Goal: Transaction & Acquisition: Purchase product/service

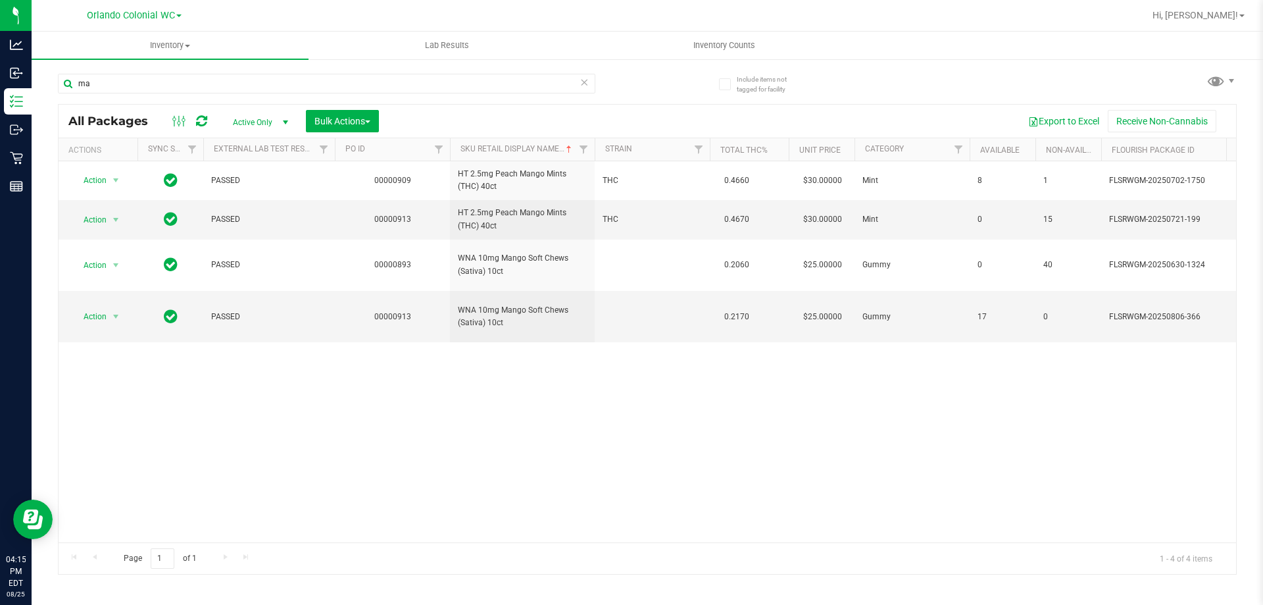
type input "m"
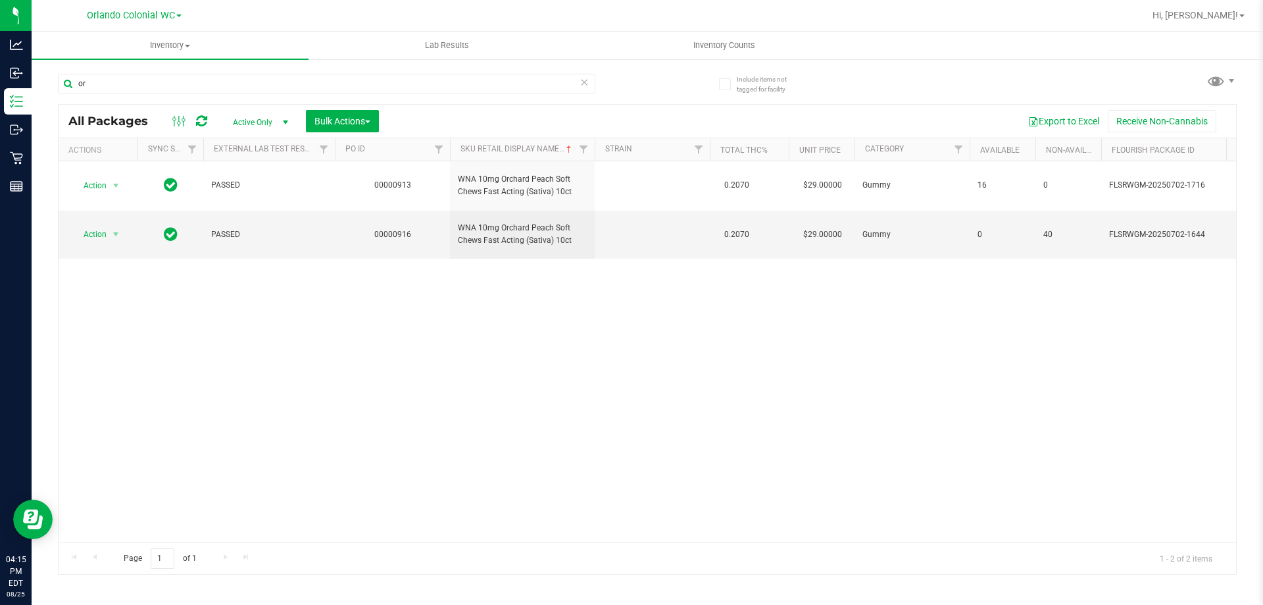
type input "o"
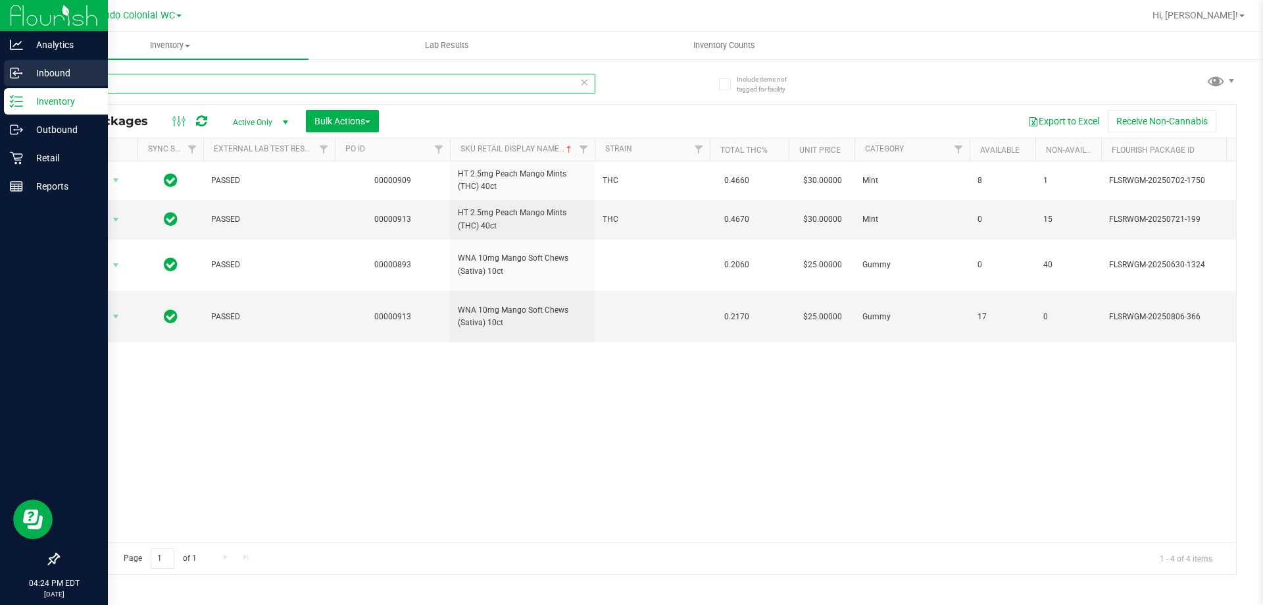
drag, startPoint x: 126, startPoint y: 92, endPoint x: 0, endPoint y: 64, distance: 129.3
click at [0, 64] on div "Analytics Inbound Inventory Outbound Retail Reports 04:24 PM EDT 08/25/2025 08/…" at bounding box center [631, 302] width 1263 height 605
type input "wck"
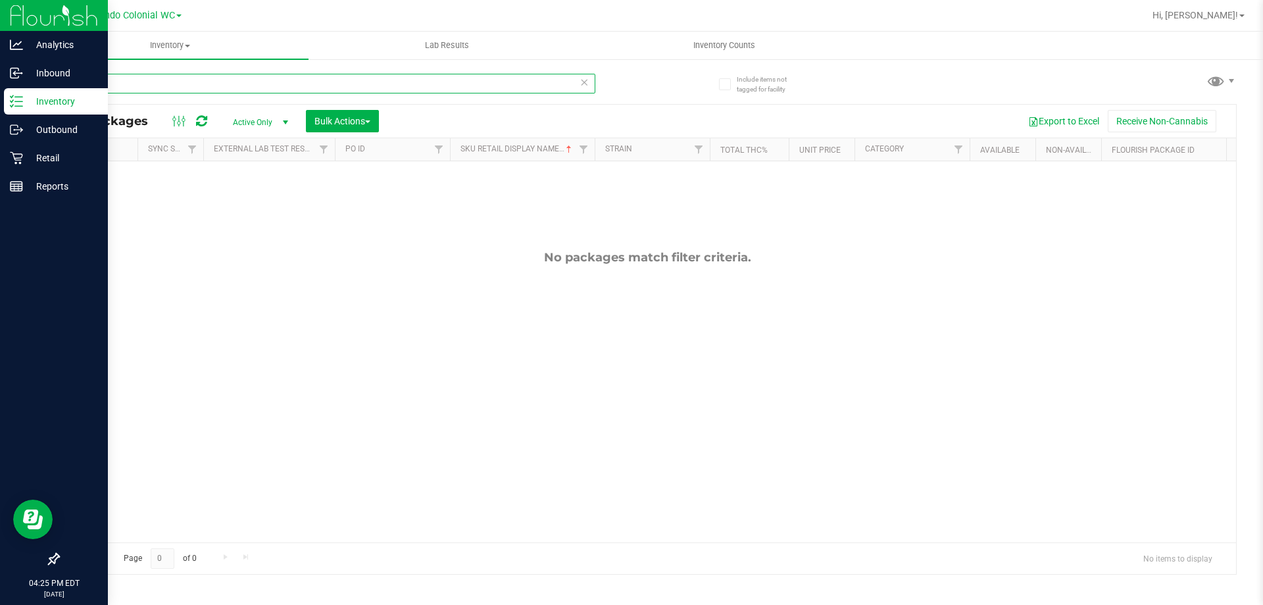
drag, startPoint x: 99, startPoint y: 84, endPoint x: 0, endPoint y: 9, distance: 123.6
click at [0, 76] on div "Analytics Inbound Inventory Outbound Retail Reports 04:25 PM EDT 08/25/2025 08/…" at bounding box center [631, 302] width 1263 height 605
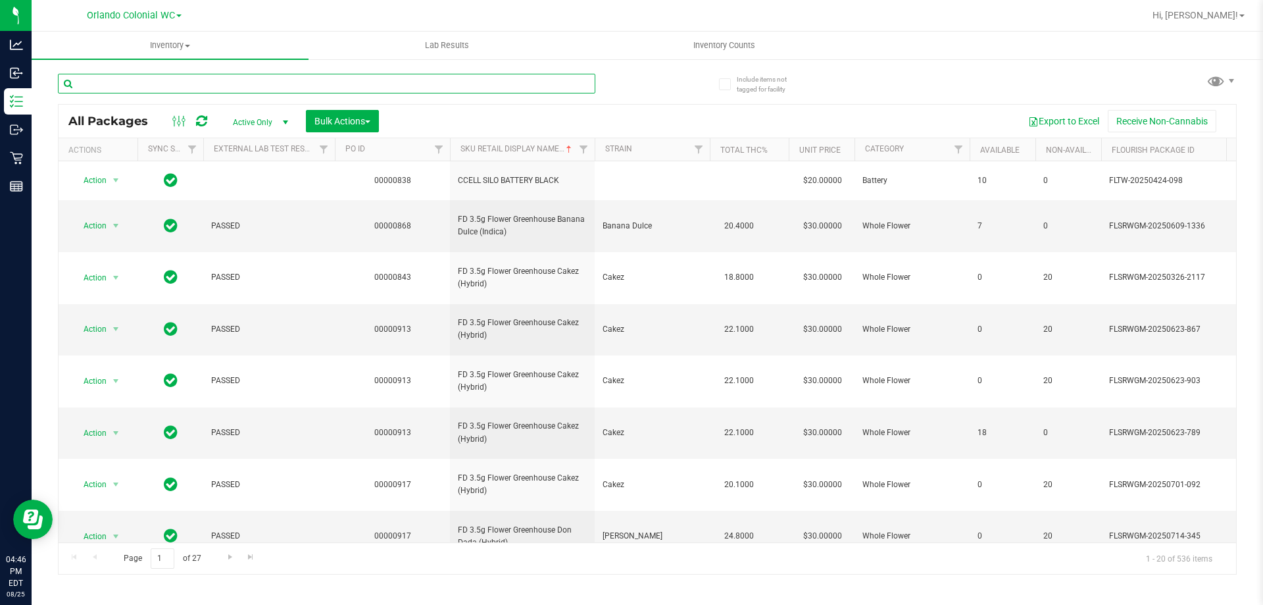
click at [410, 74] on input "text" at bounding box center [326, 84] width 537 height 20
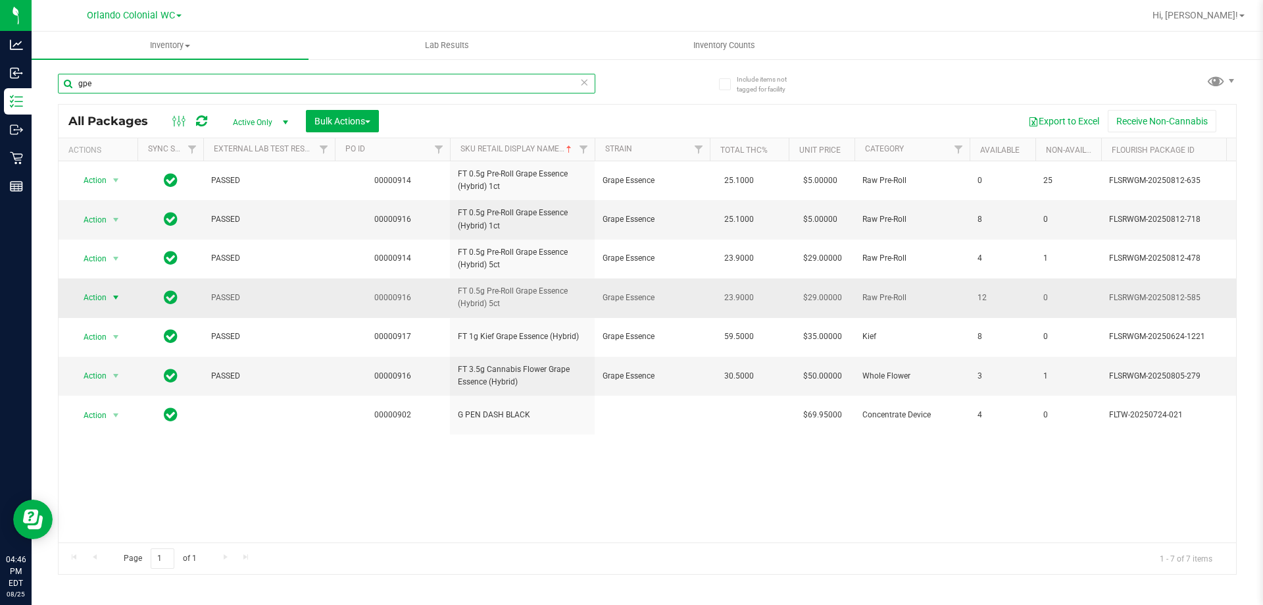
type input "gpe"
click at [99, 299] on span "Action" at bounding box center [90, 297] width 36 height 18
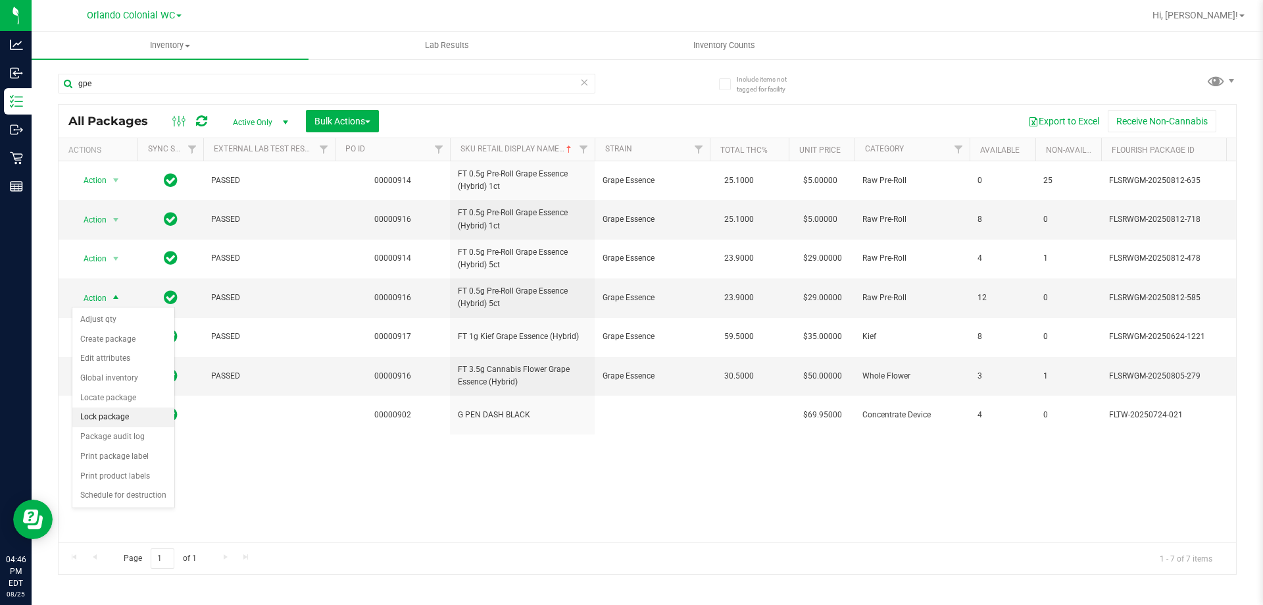
click at [124, 419] on li "Lock package" at bounding box center [123, 417] width 102 height 20
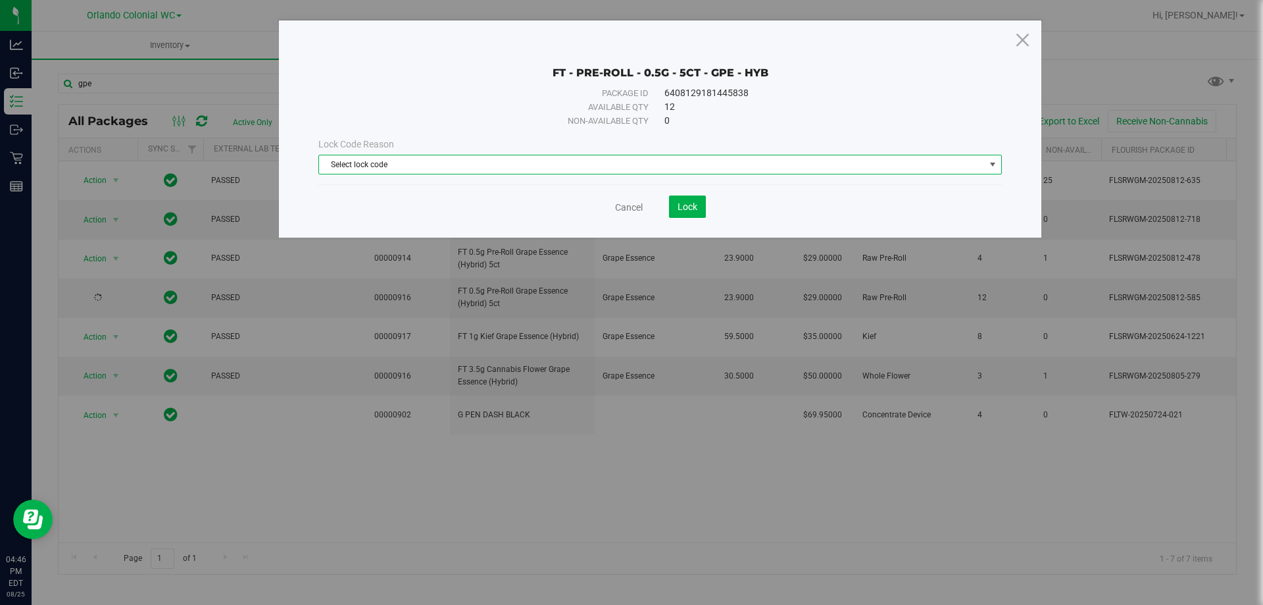
click at [572, 165] on span "Select lock code" at bounding box center [652, 164] width 666 height 18
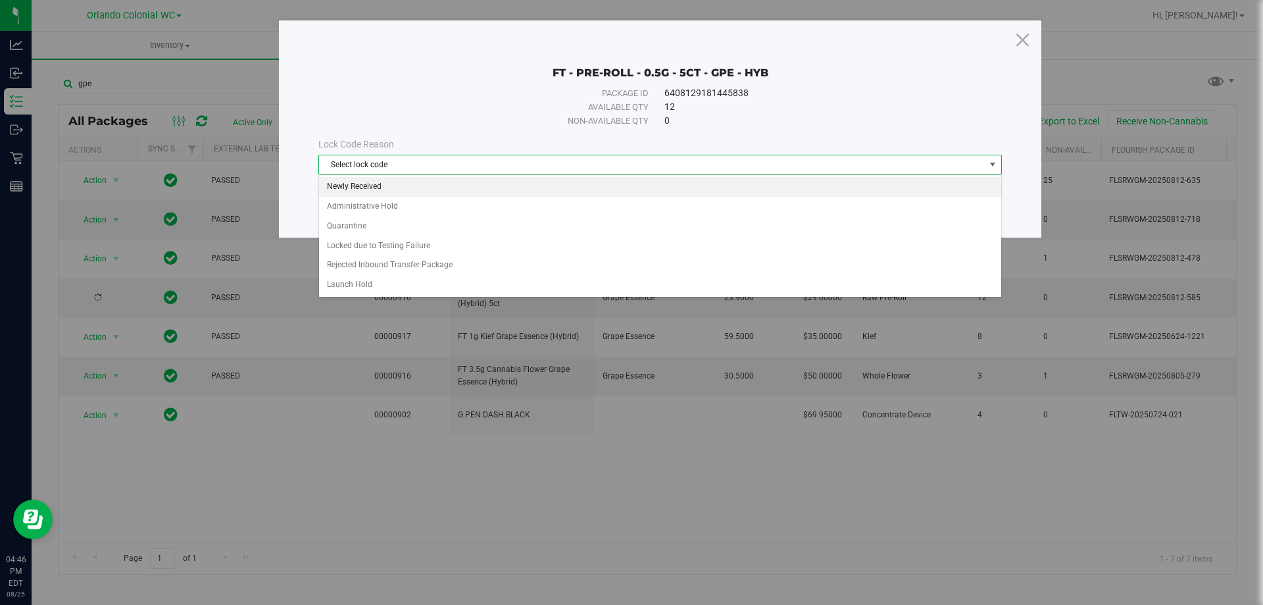
click at [359, 188] on li "Newly Received" at bounding box center [660, 187] width 682 height 20
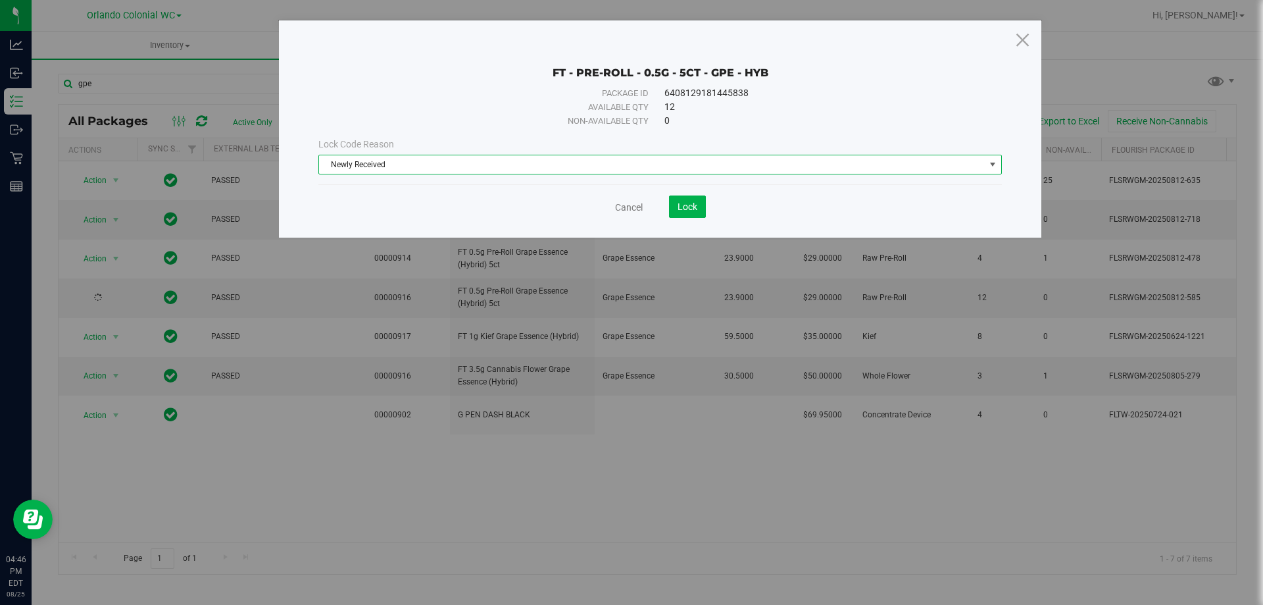
click at [707, 210] on div "Cancel Lock" at bounding box center [660, 206] width 684 height 22
click at [700, 207] on button "Lock" at bounding box center [687, 206] width 37 height 22
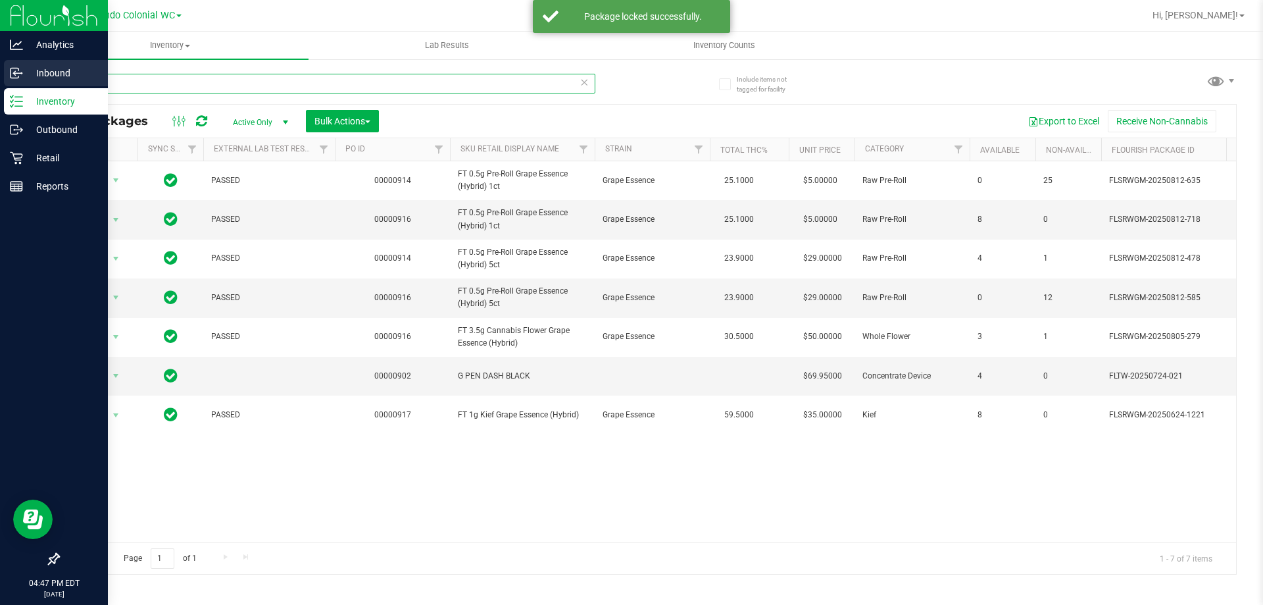
drag, startPoint x: 173, startPoint y: 81, endPoint x: 0, endPoint y: 68, distance: 173.5
click at [0, 82] on div "Analytics Inbound Inventory Outbound Retail Reports 04:47 PM EDT 08/25/2025 08/…" at bounding box center [631, 302] width 1263 height 605
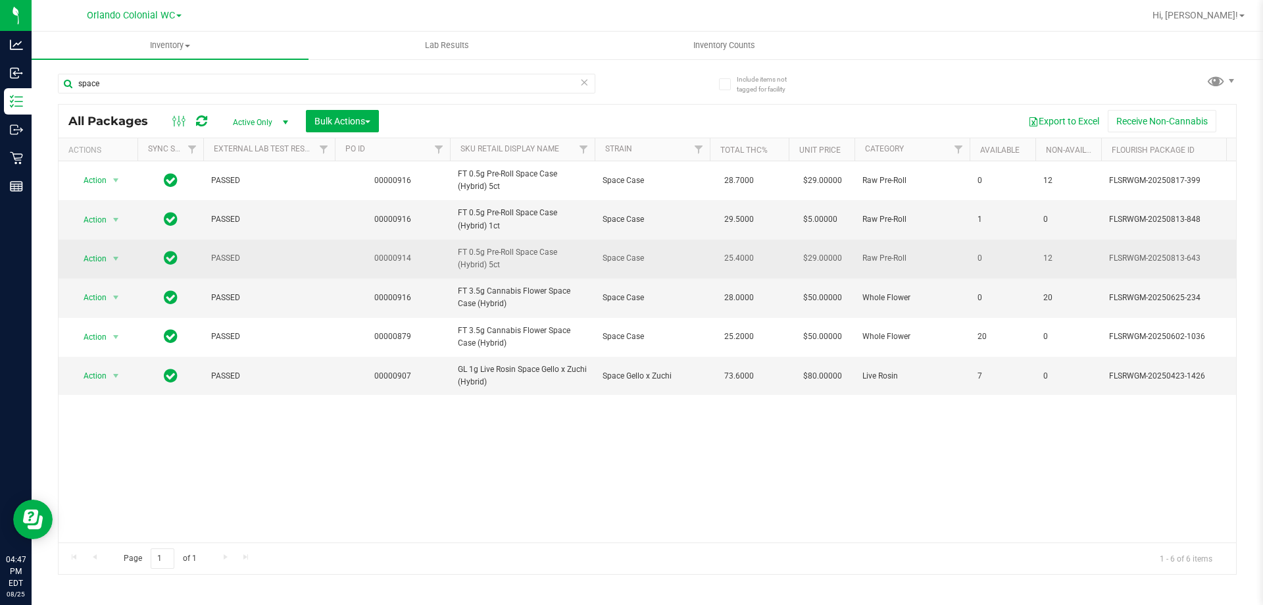
click at [497, 253] on span "FT 0.5g Pre-Roll Space Case (Hybrid) 5ct" at bounding box center [522, 258] width 129 height 25
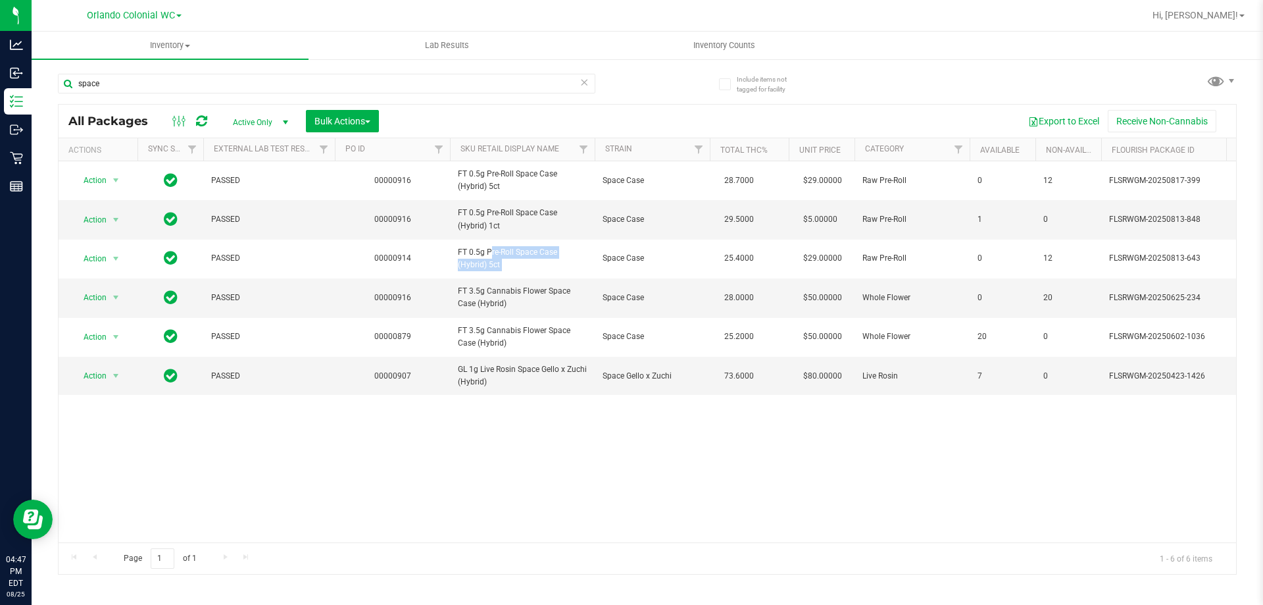
copy tr "FT 0.5g Pre-Roll Space Case (Hybrid) 5ct"
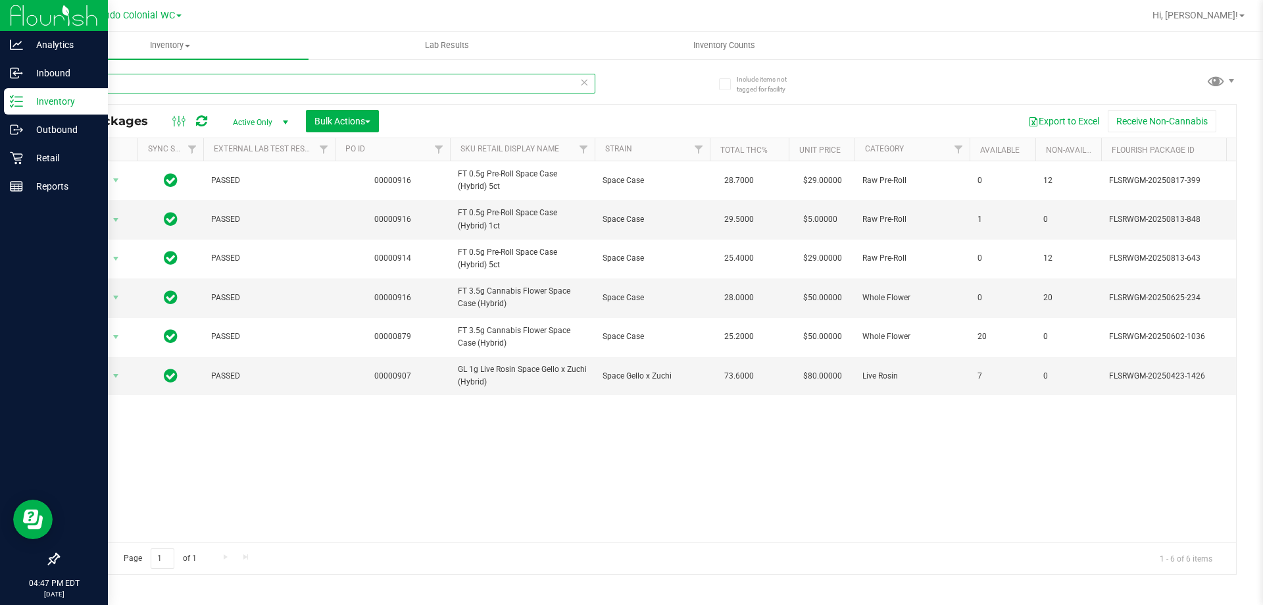
drag, startPoint x: 127, startPoint y: 87, endPoint x: 47, endPoint y: 93, distance: 80.5
click at [0, 87] on div "Analytics Inbound Inventory Outbound Retail Reports 04:47 PM EDT 08/25/2025 08/…" at bounding box center [631, 302] width 1263 height 605
paste input "FT 0.5g Pre-Roll Space Case (Hybrid) 5ct"
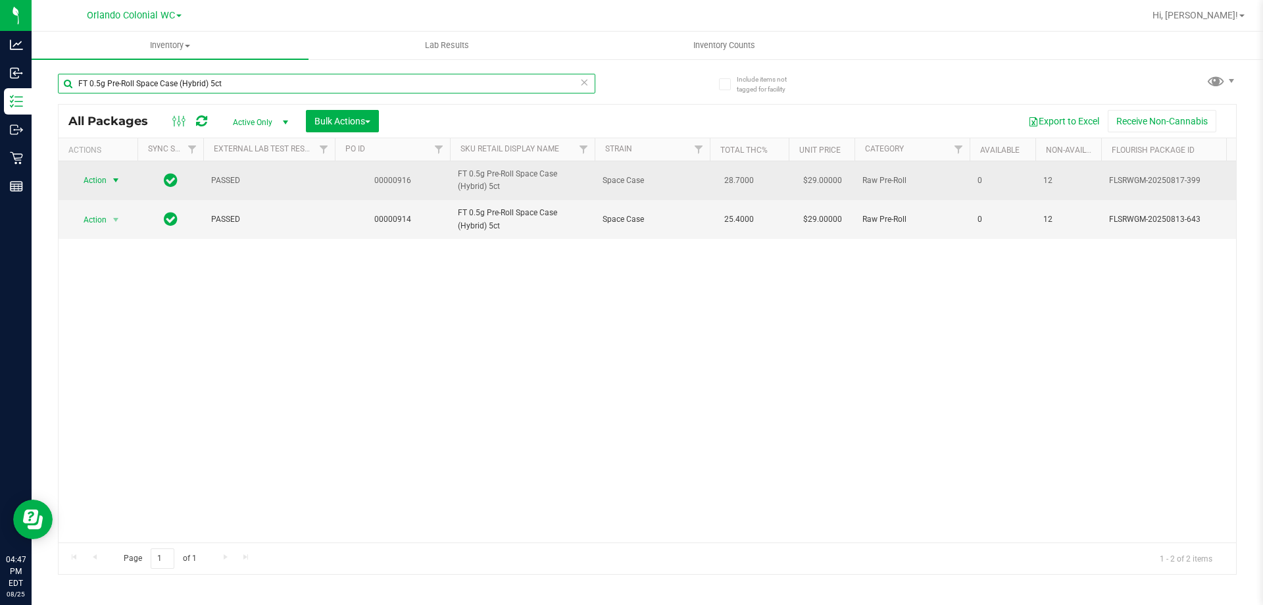
type input "FT 0.5g Pre-Roll Space Case (Hybrid) 5ct"
click at [83, 176] on span "Action" at bounding box center [90, 180] width 36 height 18
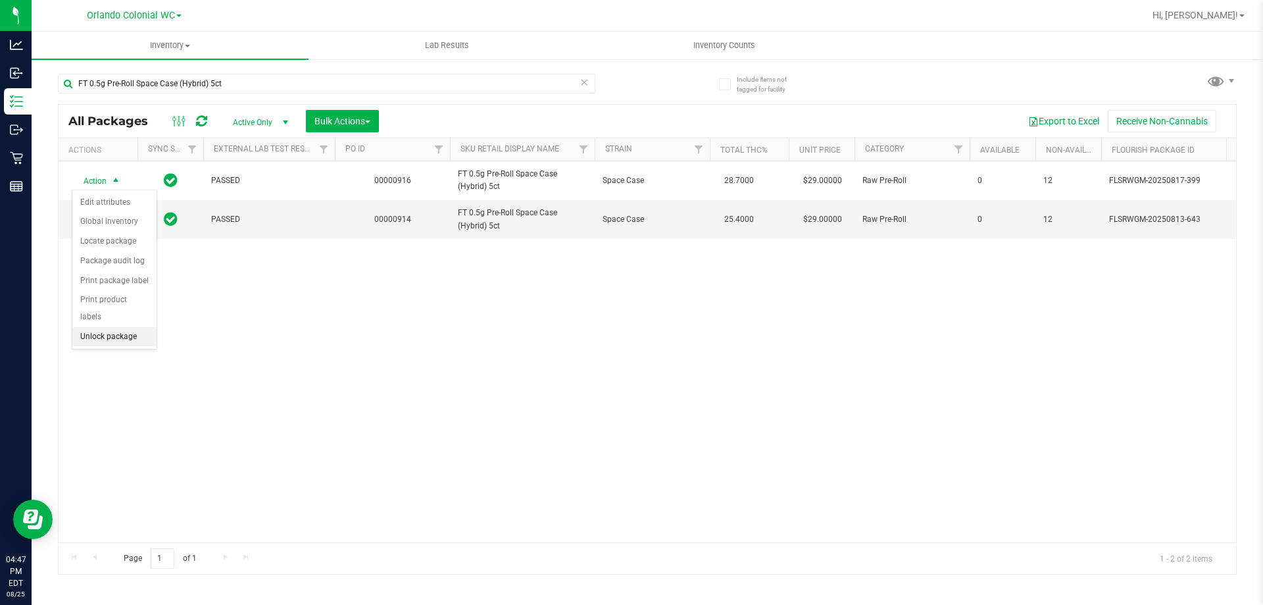
click at [120, 327] on li "Unlock package" at bounding box center [114, 337] width 84 height 20
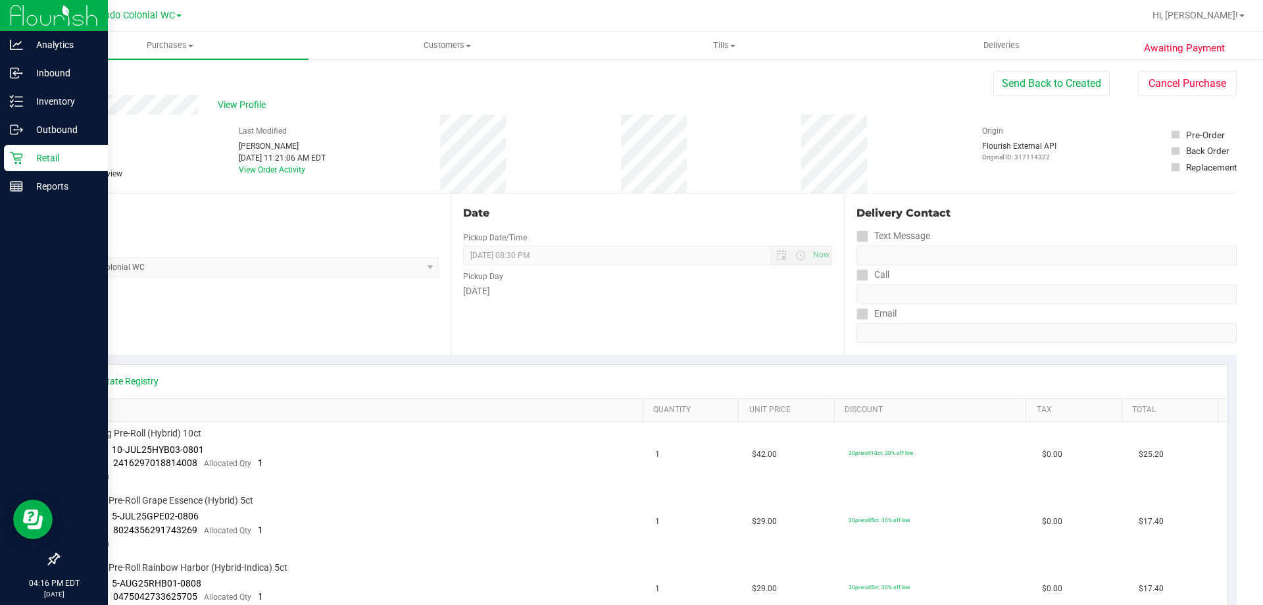
click at [9, 159] on div "Retail" at bounding box center [56, 158] width 104 height 26
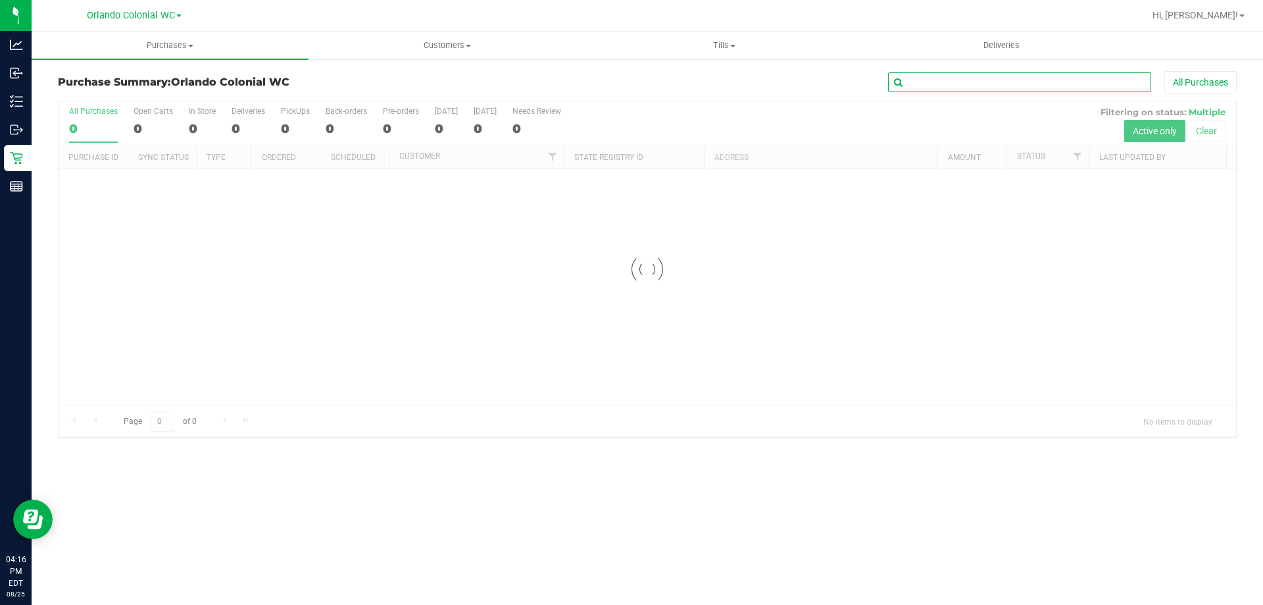
click at [971, 84] on input "text" at bounding box center [1019, 82] width 263 height 20
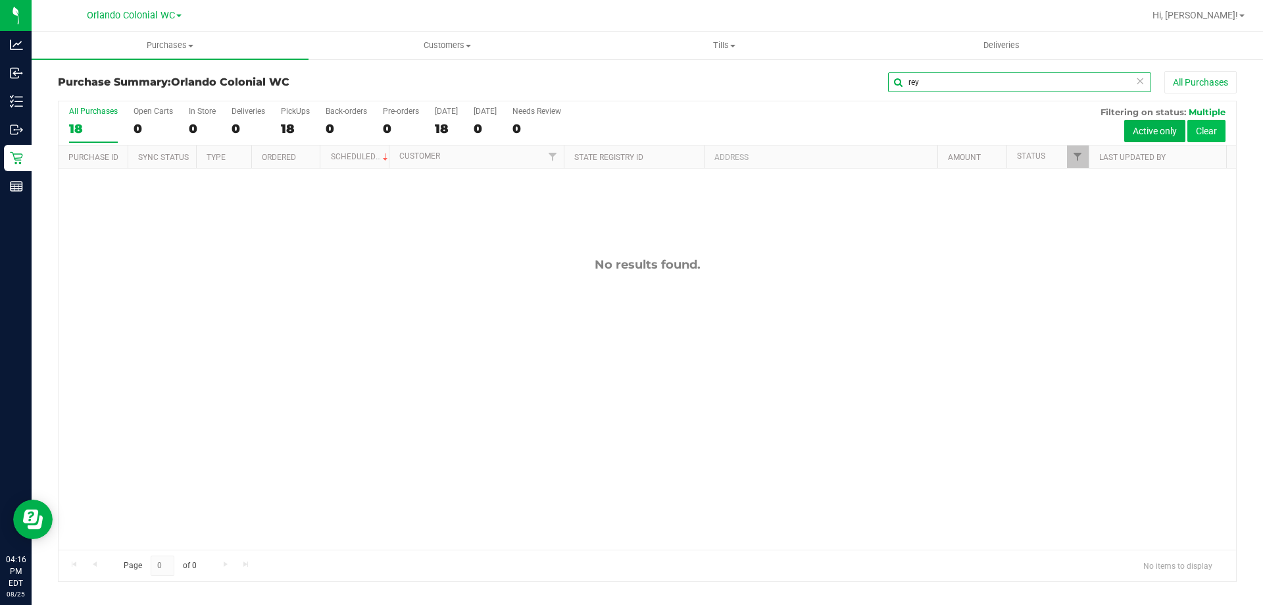
type input "rey"
click at [1208, 132] on button "Clear" at bounding box center [1206, 131] width 38 height 22
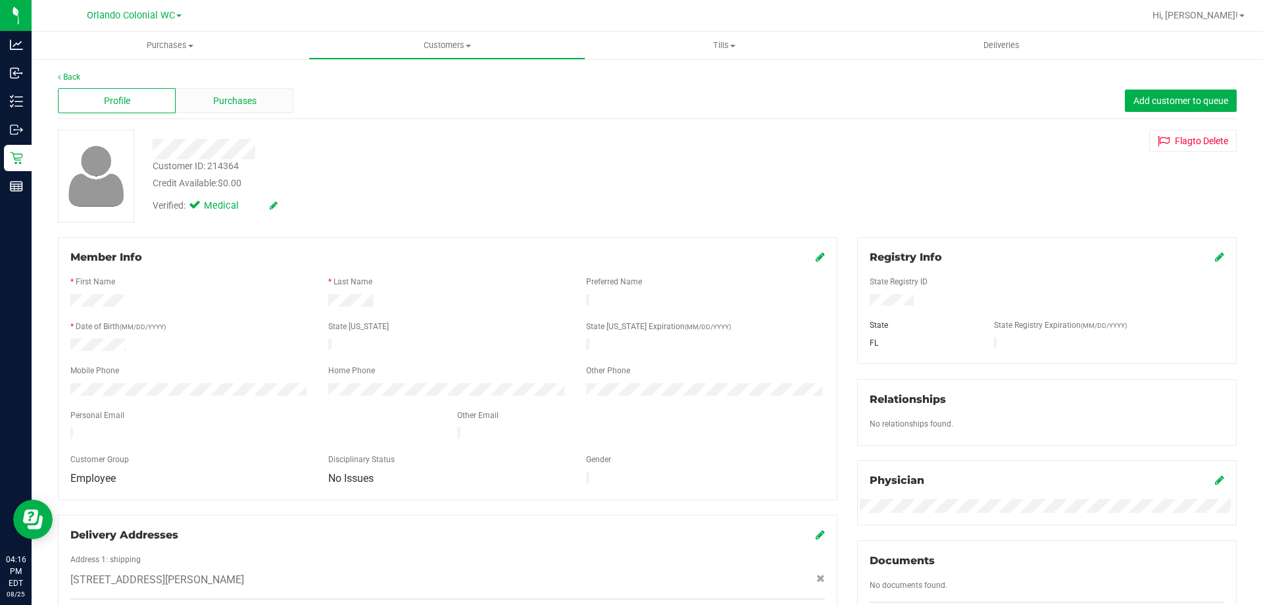
click at [257, 95] on div "Purchases" at bounding box center [235, 100] width 118 height 25
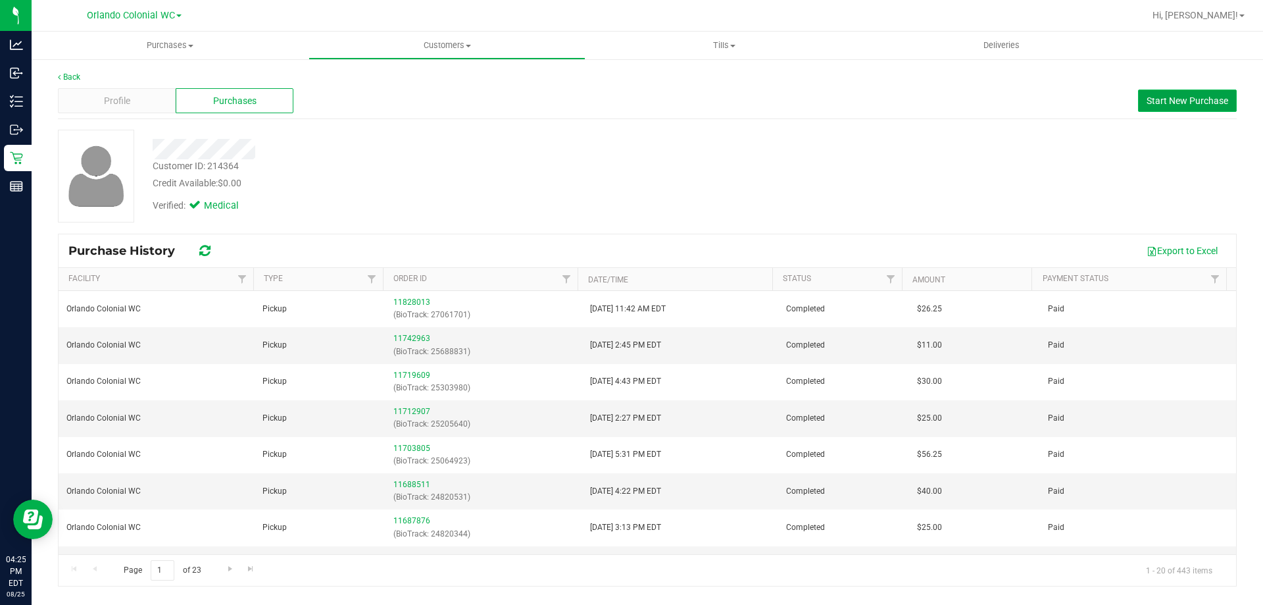
click at [1187, 101] on span "Start New Purchase" at bounding box center [1188, 100] width 82 height 11
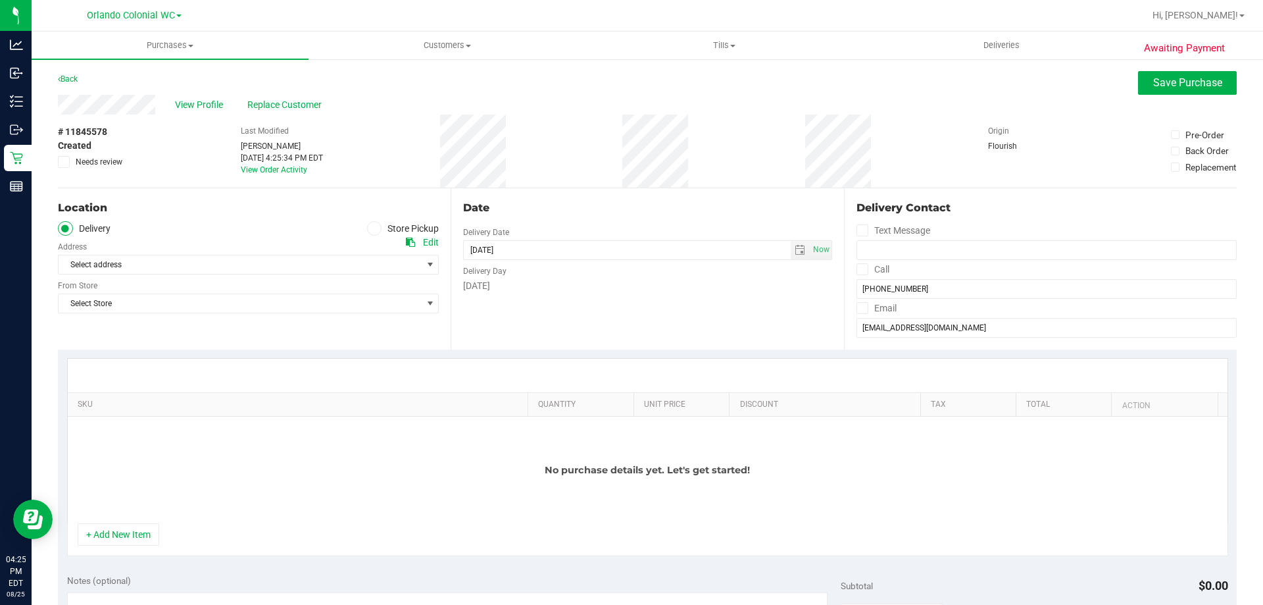
click at [378, 230] on span at bounding box center [374, 228] width 15 height 15
click at [0, 0] on input "Store Pickup" at bounding box center [0, 0] width 0 height 0
click at [332, 268] on span "Select Store" at bounding box center [240, 264] width 363 height 18
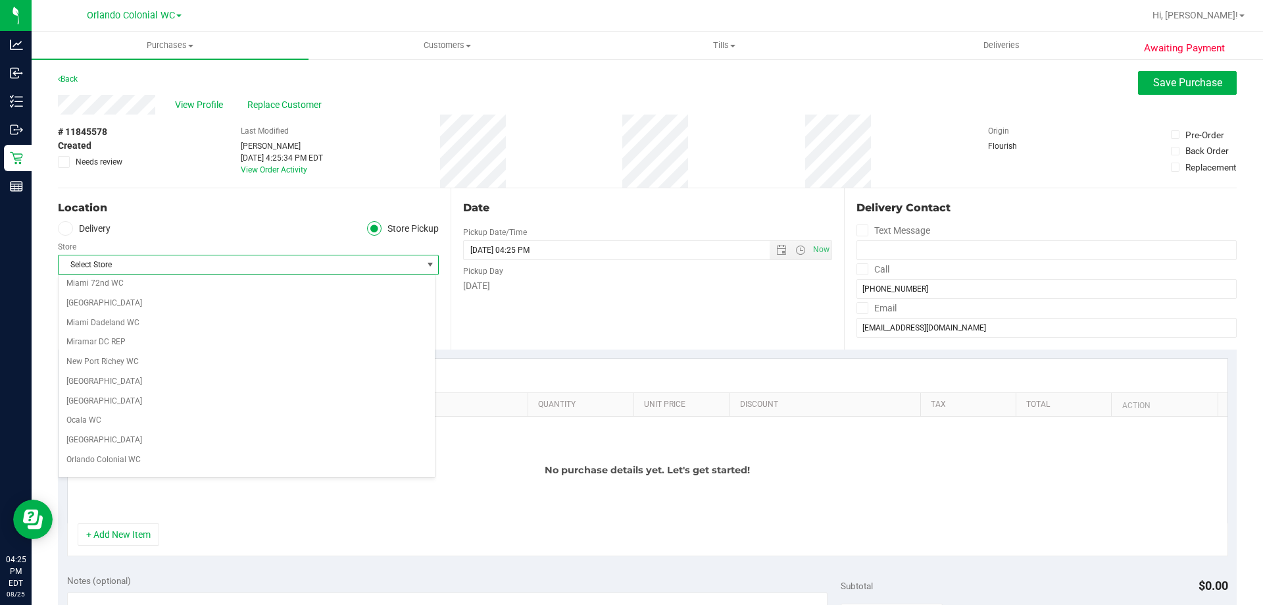
scroll to position [526, 0]
click at [108, 389] on li "Orlando Colonial WC" at bounding box center [247, 387] width 376 height 20
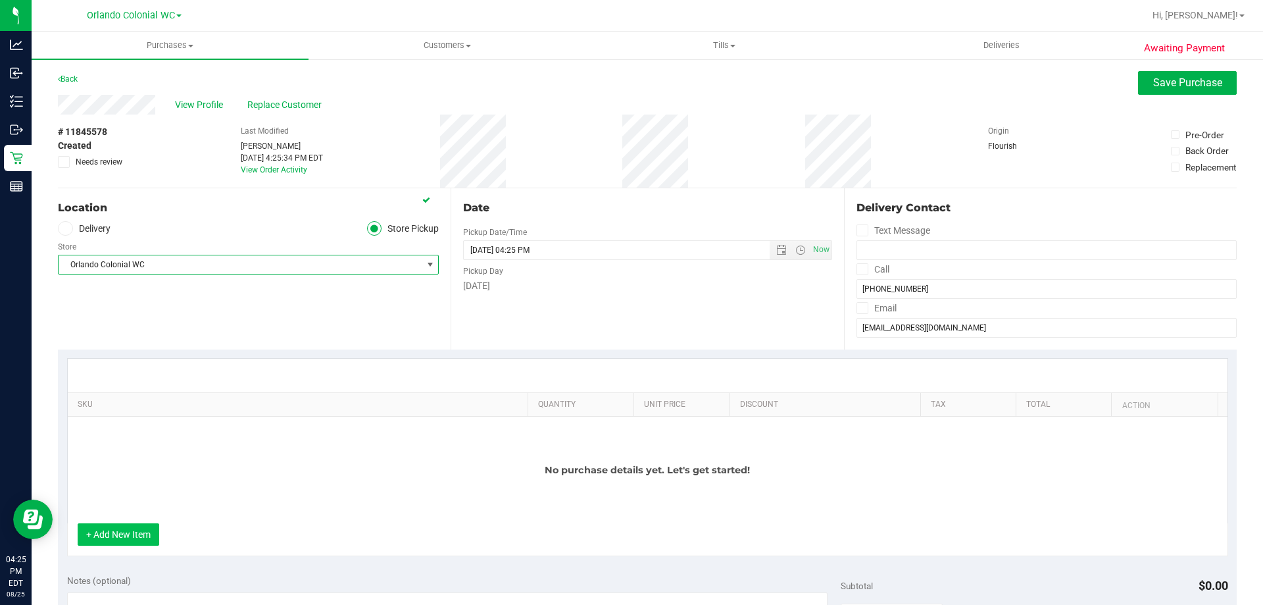
click at [134, 536] on button "+ Add New Item" at bounding box center [119, 534] width 82 height 22
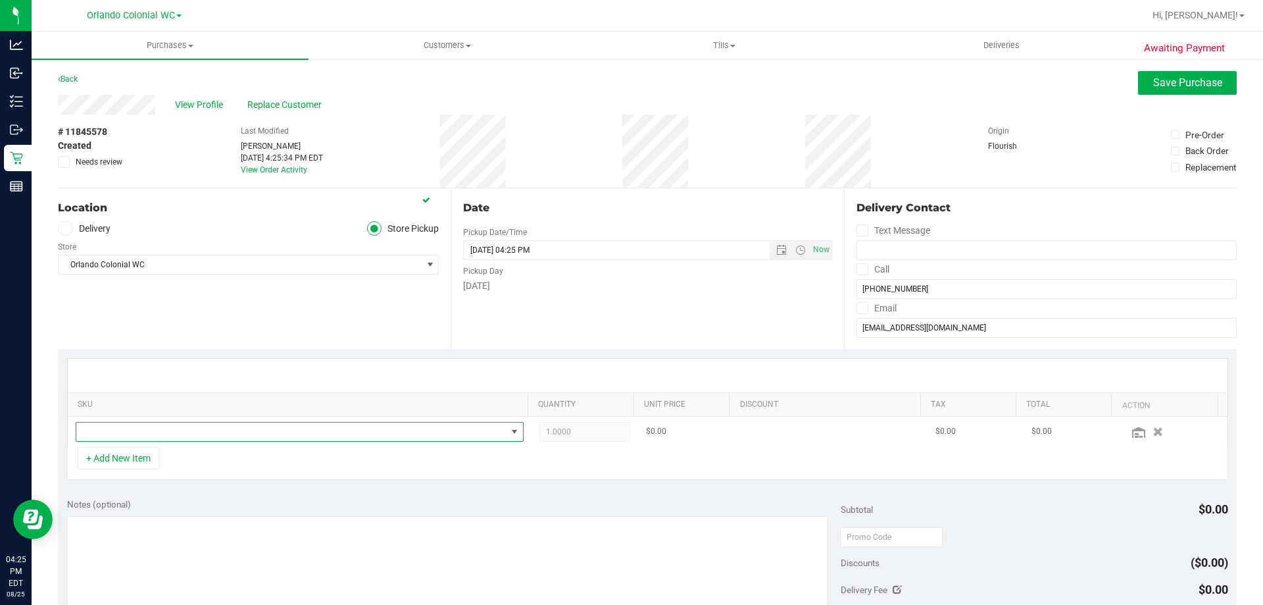
click at [184, 426] on span "NO DATA FOUND" at bounding box center [291, 431] width 430 height 18
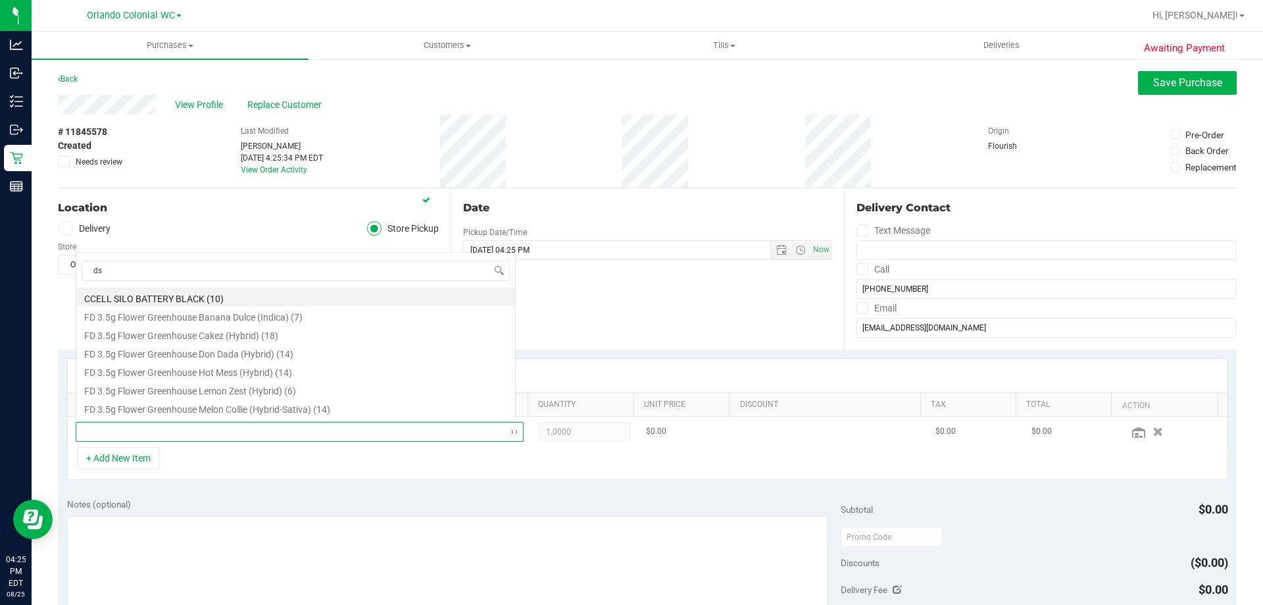
scroll to position [0, 0]
type input "dsc"
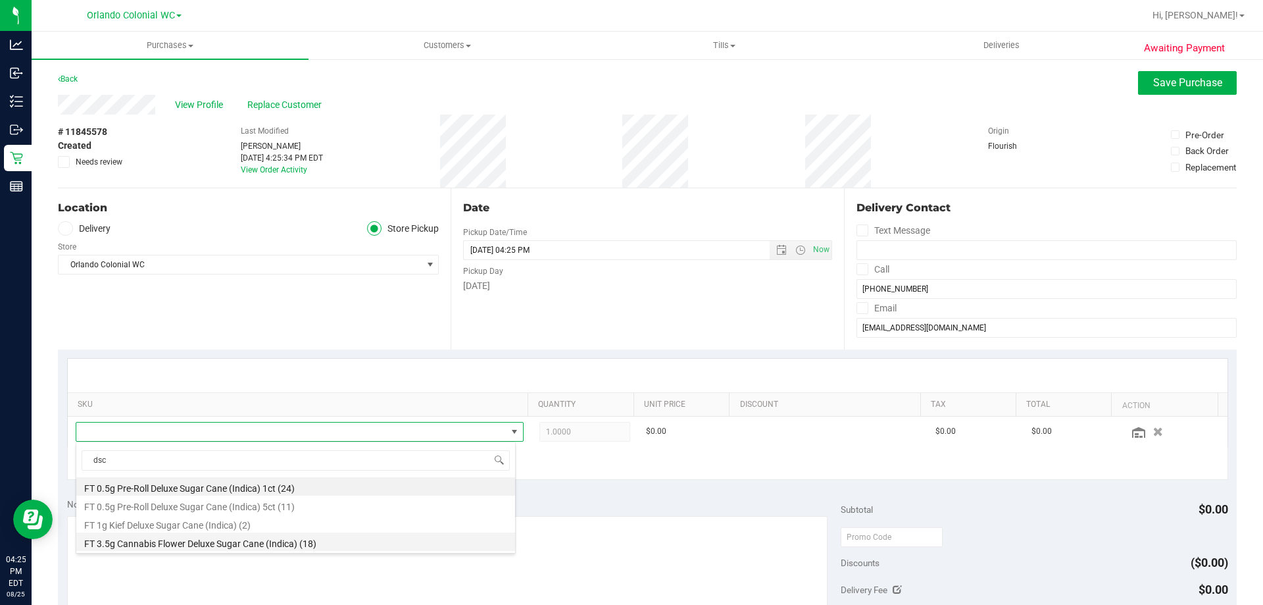
click at [257, 544] on li "FT 3.5g Cannabis Flower Deluxe Sugar Cane (Indica) (18)" at bounding box center [295, 541] width 439 height 18
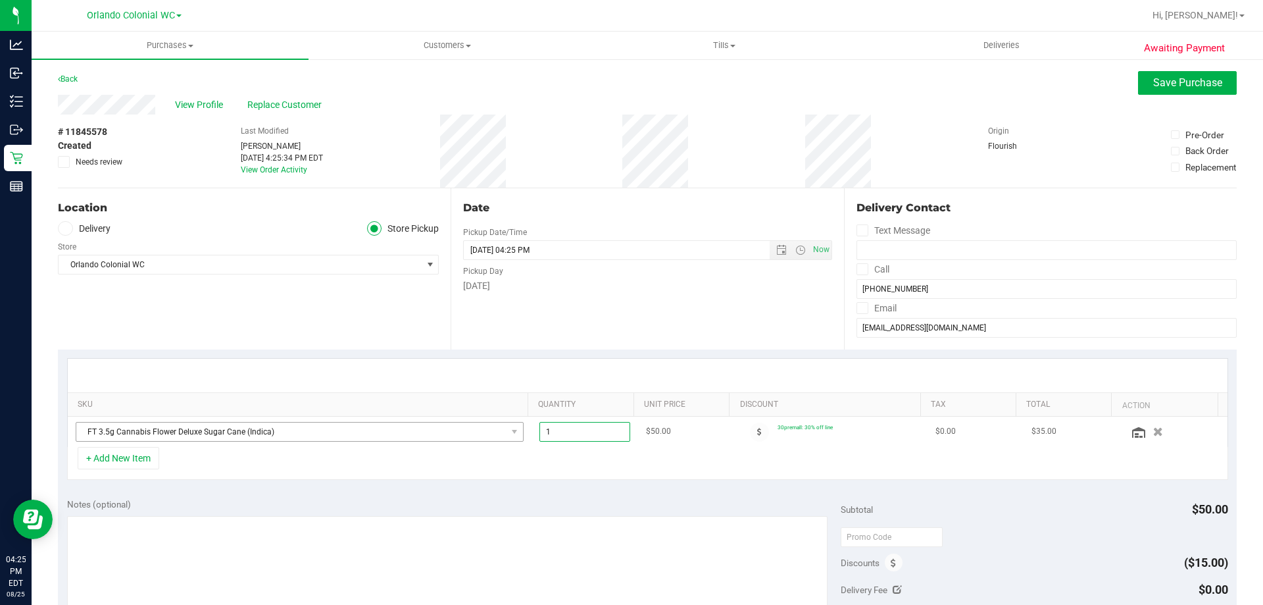
drag, startPoint x: 578, startPoint y: 432, endPoint x: 453, endPoint y: 432, distance: 124.3
click at [455, 432] on tr "FT 3.5g Cannabis Flower Deluxe Sugar Cane (Indica) 1.00 1 $50.00 30premall: 30%…" at bounding box center [648, 431] width 1160 height 30
type input "3"
type input "3.00"
click at [577, 478] on div "+ Add New Item" at bounding box center [647, 463] width 1161 height 33
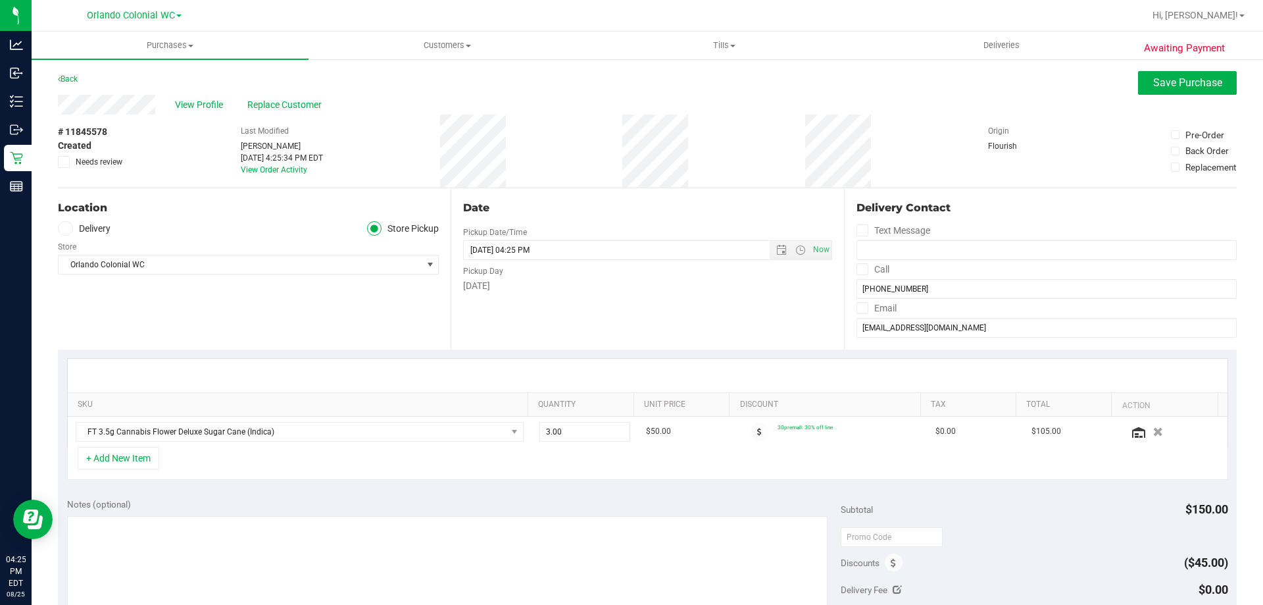
scroll to position [197, 0]
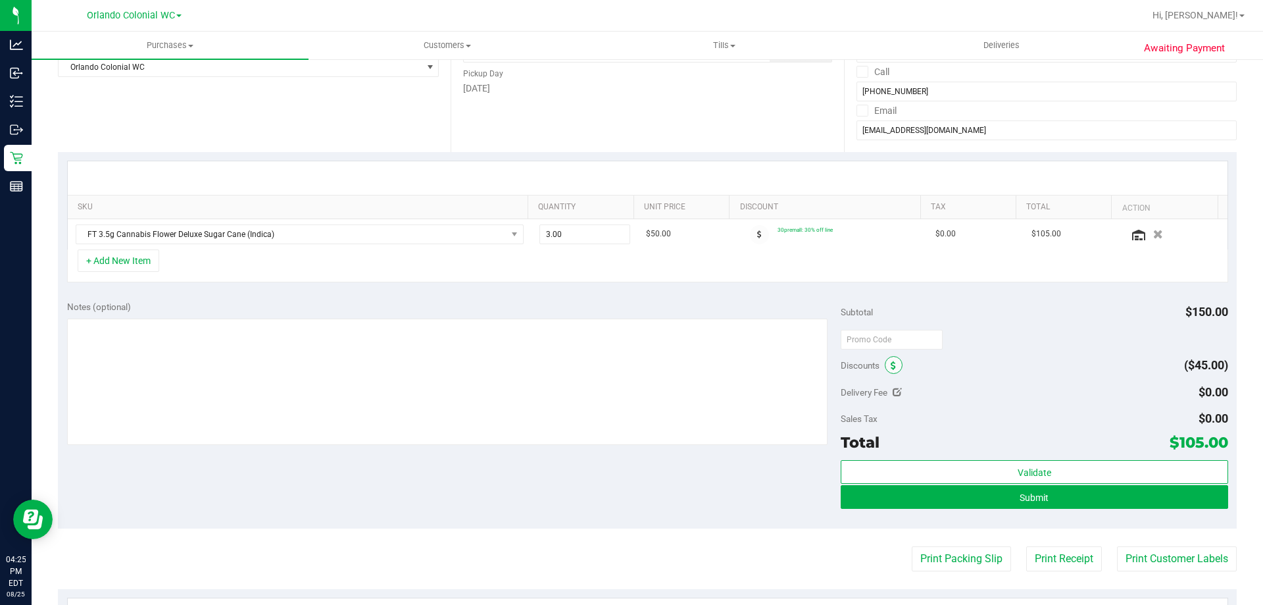
click at [891, 362] on icon at bounding box center [893, 365] width 5 height 9
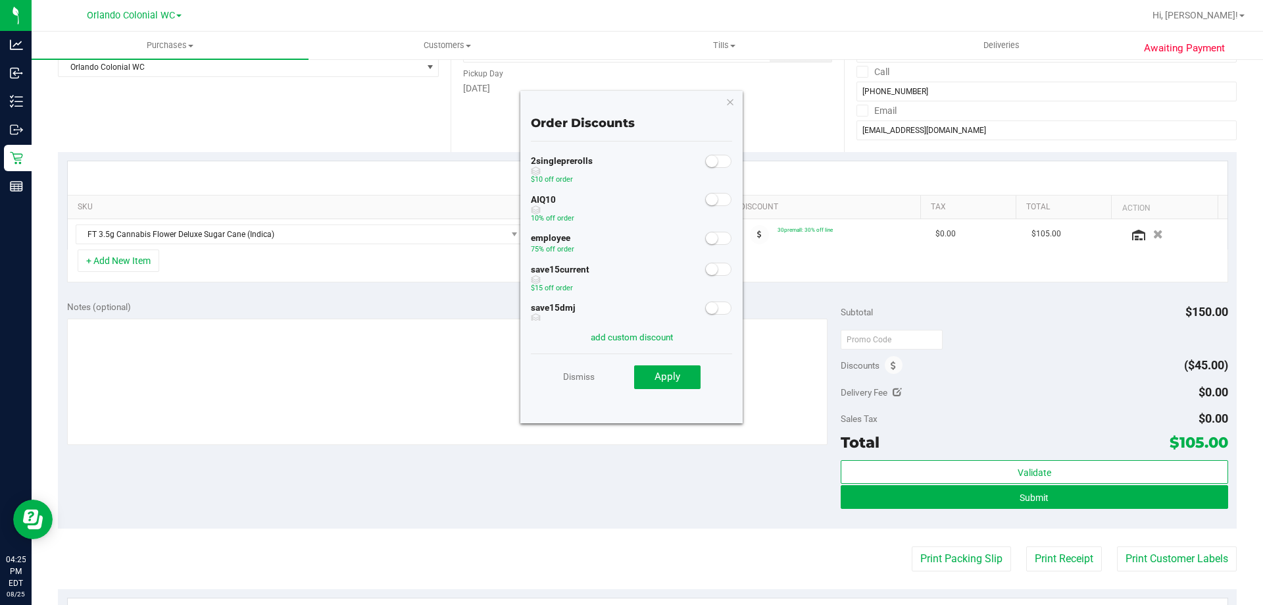
click at [706, 236] on small at bounding box center [712, 238] width 12 height 12
click at [677, 374] on span "Apply" at bounding box center [668, 376] width 26 height 12
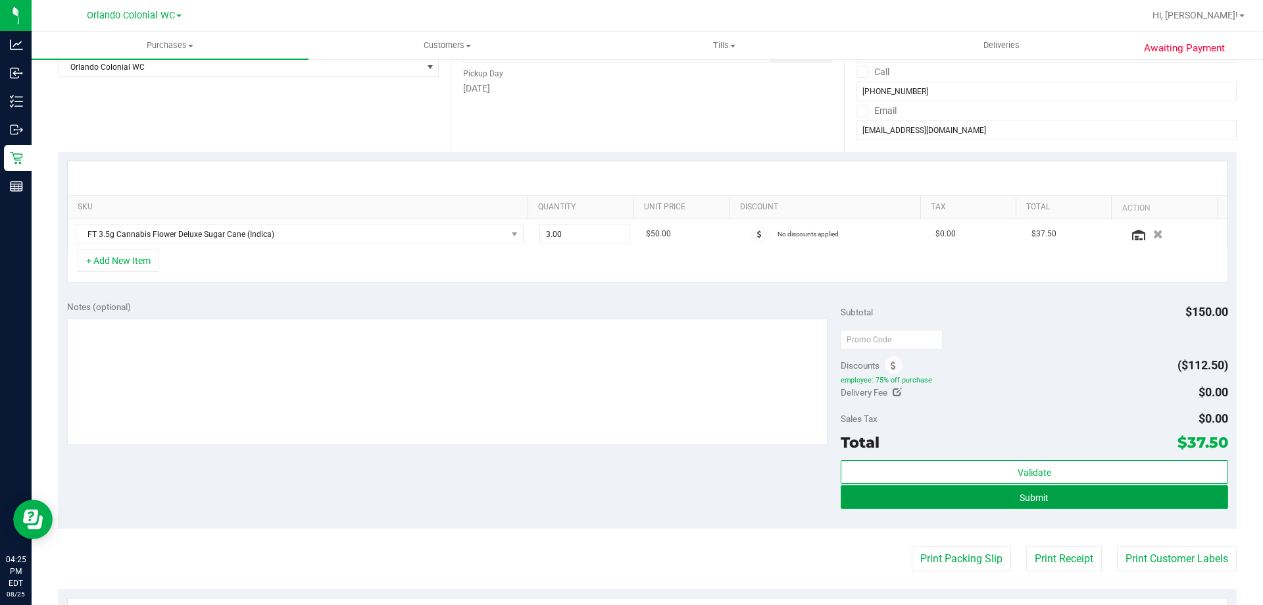
click at [1143, 500] on button "Submit" at bounding box center [1034, 497] width 387 height 24
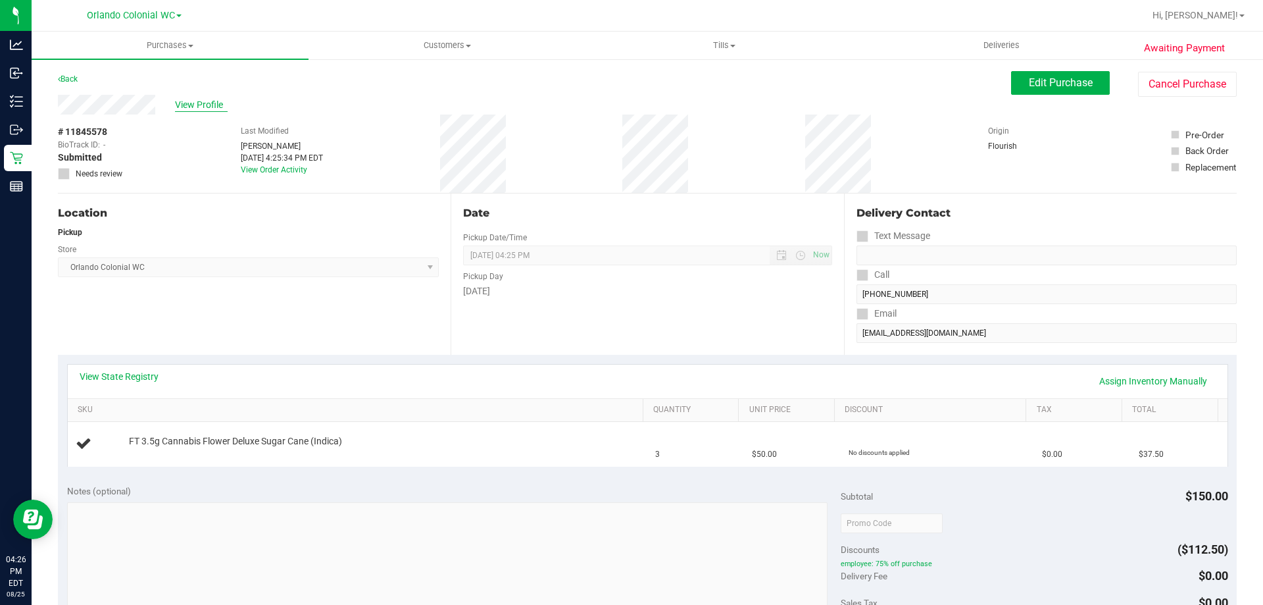
click at [205, 105] on span "View Profile" at bounding box center [201, 105] width 53 height 14
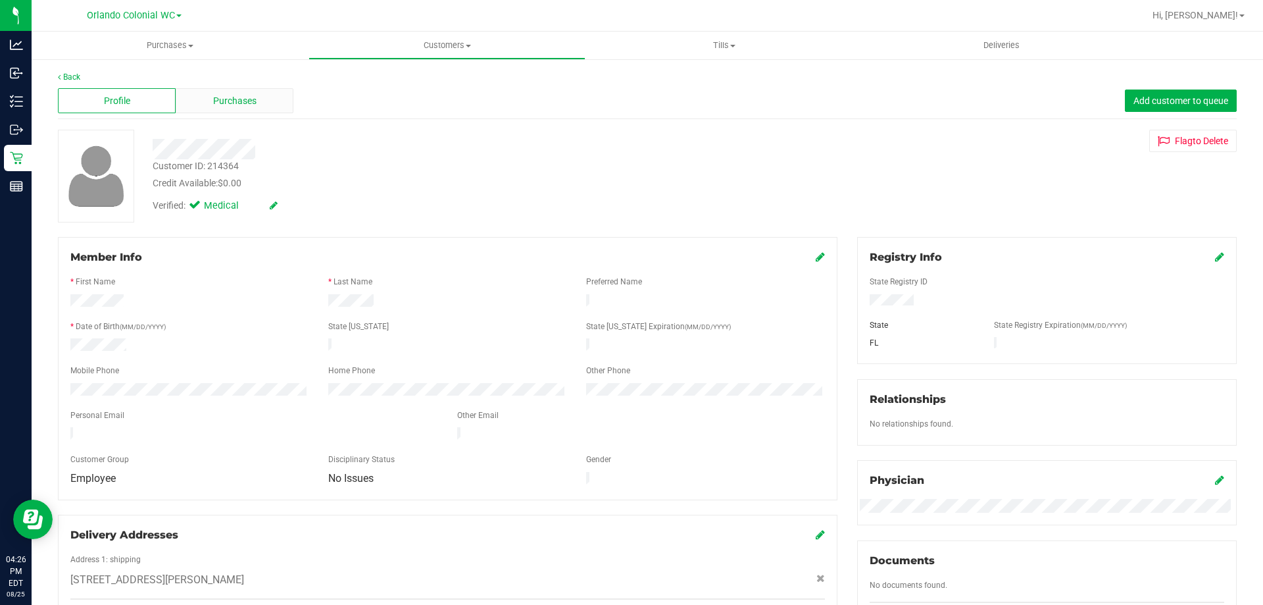
click at [253, 106] on span "Purchases" at bounding box center [234, 101] width 43 height 14
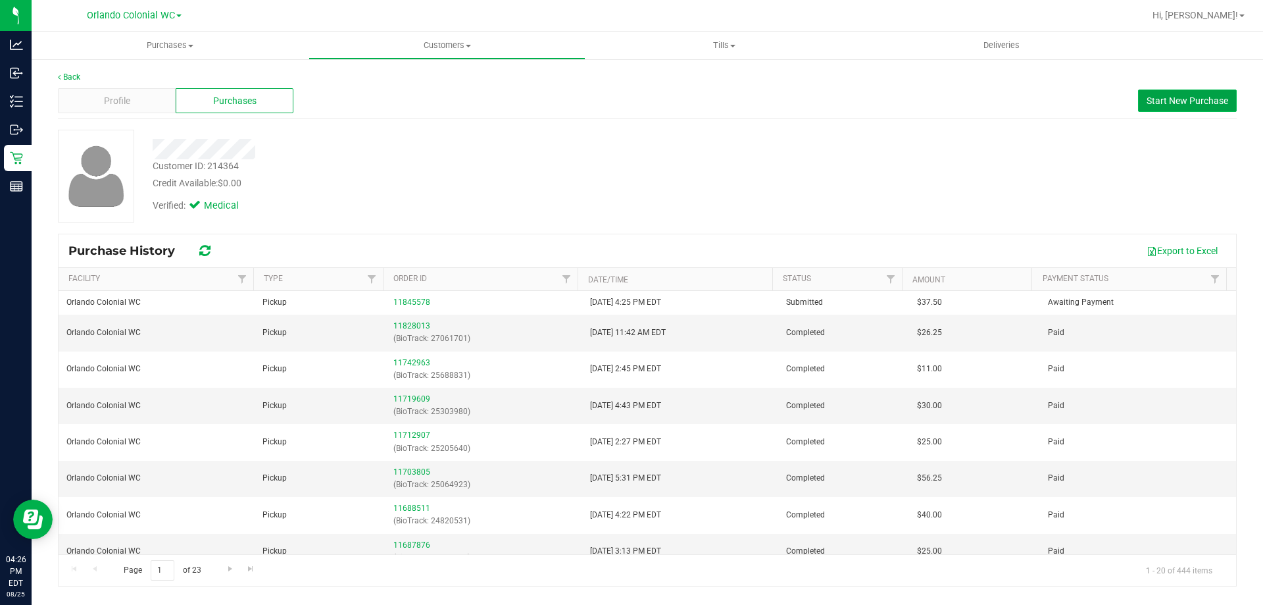
click at [1178, 103] on span "Start New Purchase" at bounding box center [1188, 100] width 82 height 11
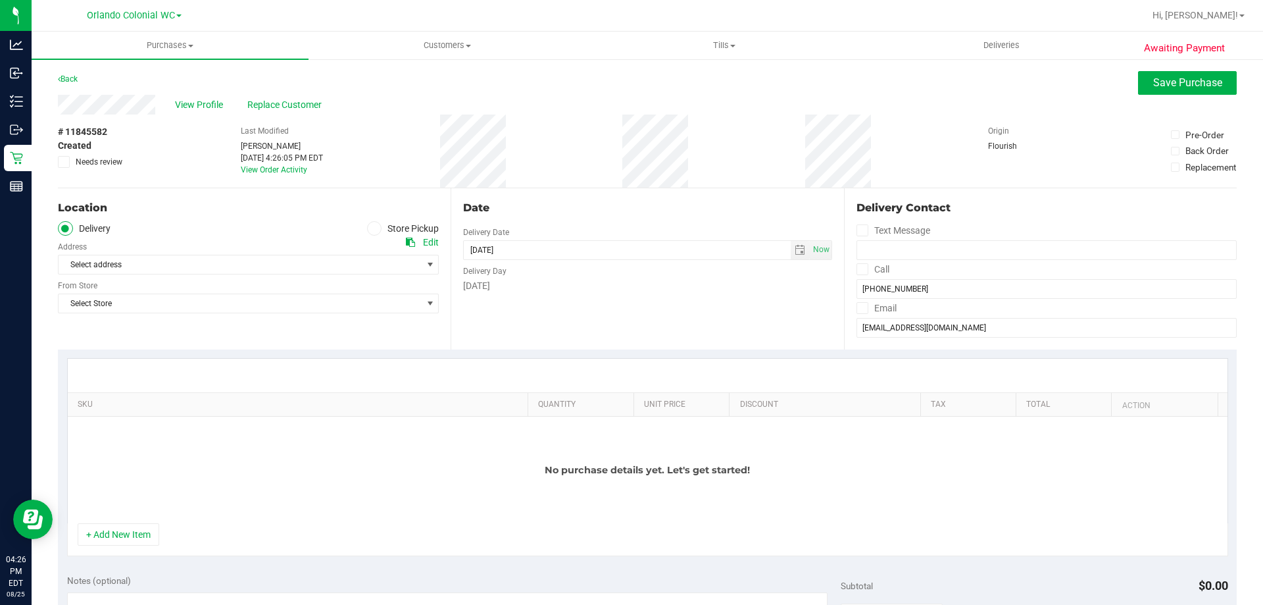
click at [367, 228] on span at bounding box center [374, 228] width 15 height 15
click at [0, 0] on input "Store Pickup" at bounding box center [0, 0] width 0 height 0
click at [339, 259] on span "Select Store" at bounding box center [240, 264] width 363 height 18
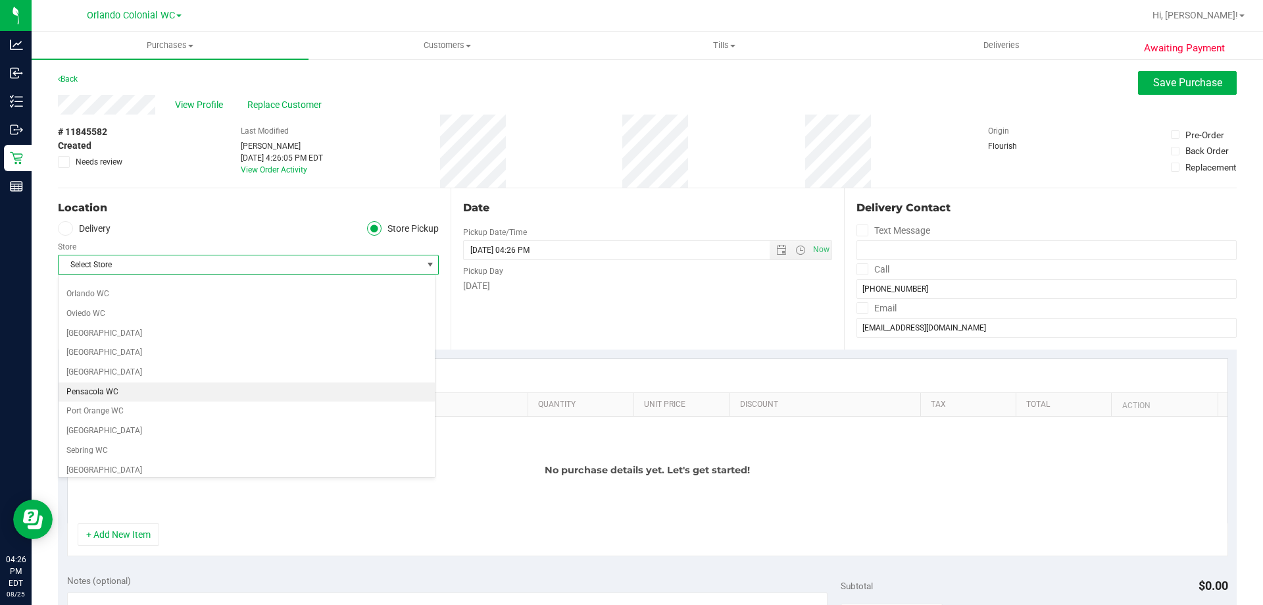
scroll to position [526, 0]
click at [139, 383] on li "Orlando Colonial WC" at bounding box center [247, 387] width 376 height 20
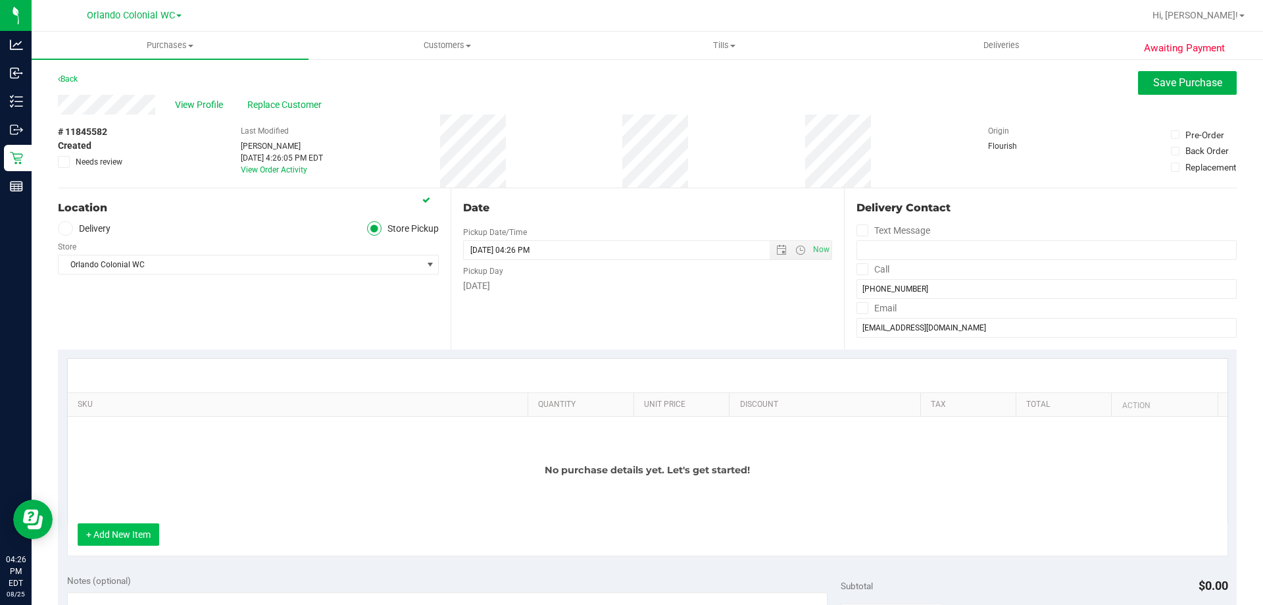
click at [137, 534] on button "+ Add New Item" at bounding box center [119, 534] width 82 height 22
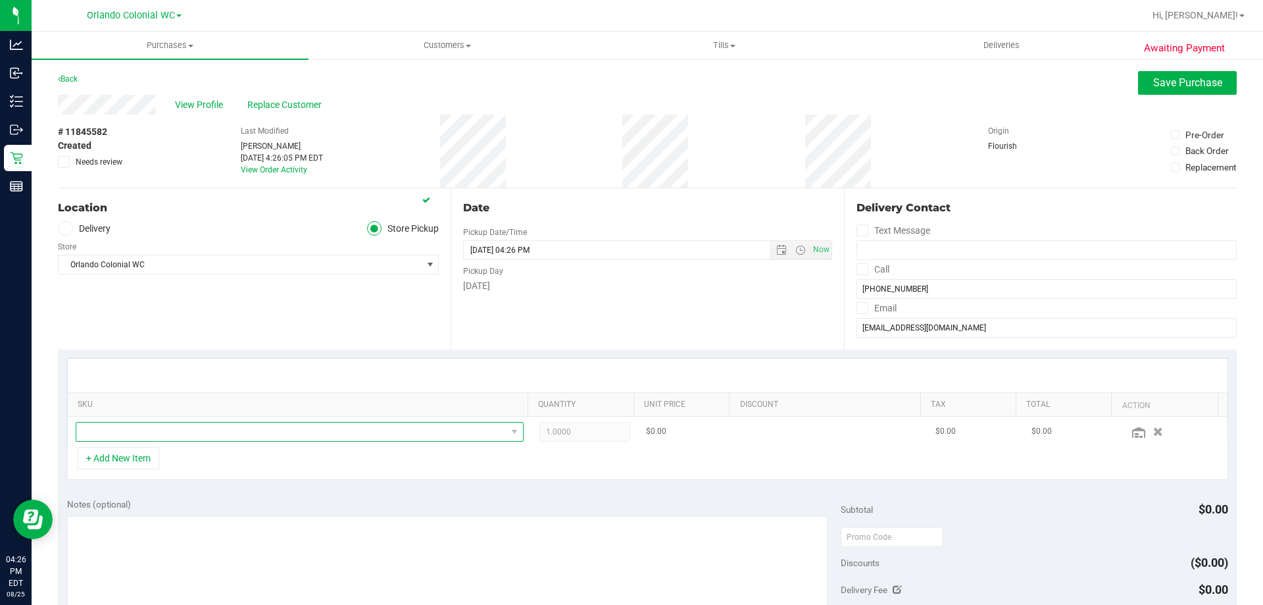
click at [187, 422] on span "NO DATA FOUND" at bounding box center [300, 432] width 448 height 20
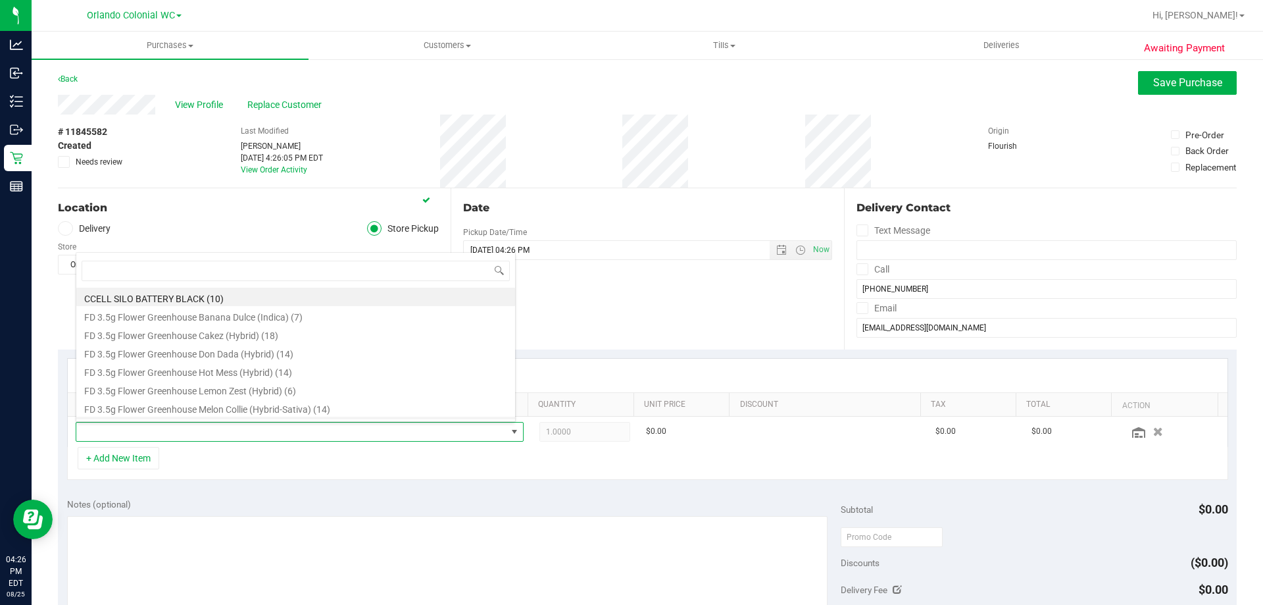
scroll to position [20, 436]
type input "orchard"
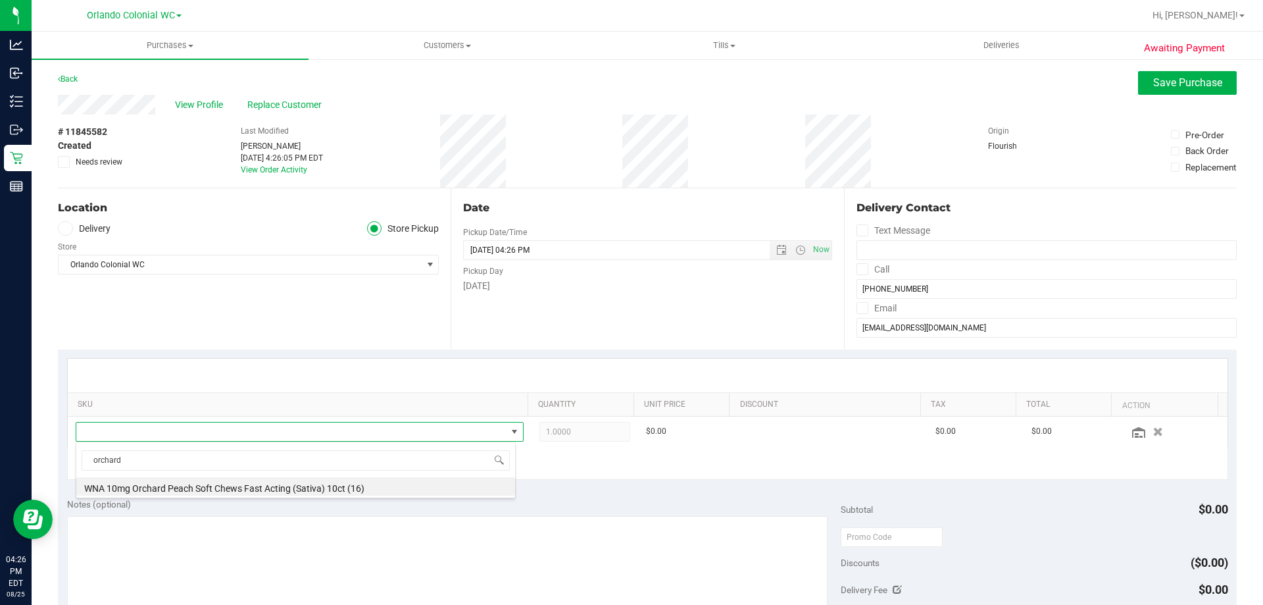
click at [275, 482] on li "WNA 10mg Orchard Peach Soft Chews Fast Acting (Sativa) 10ct (16)" at bounding box center [295, 486] width 439 height 18
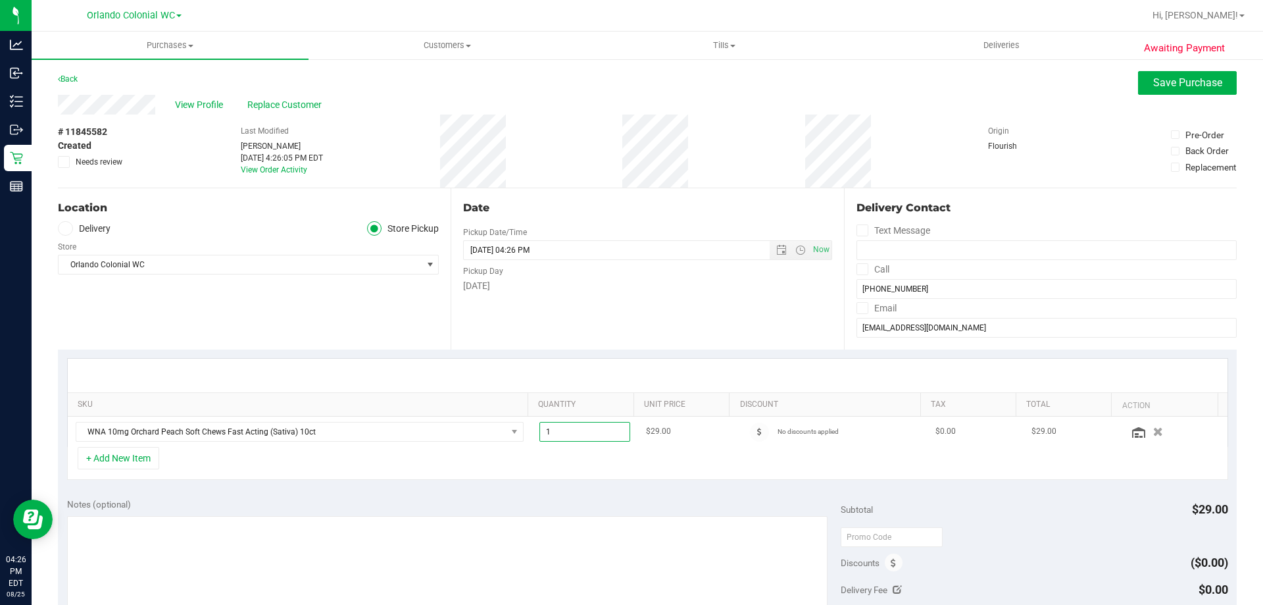
drag, startPoint x: 542, startPoint y: 431, endPoint x: 519, endPoint y: 428, distance: 23.2
click at [520, 428] on tr "WNA 10mg Orchard Peach Soft Chews Fast Acting (Sativa) 10ct 1.00 1 $29.00 No di…" at bounding box center [648, 431] width 1160 height 30
type input "4"
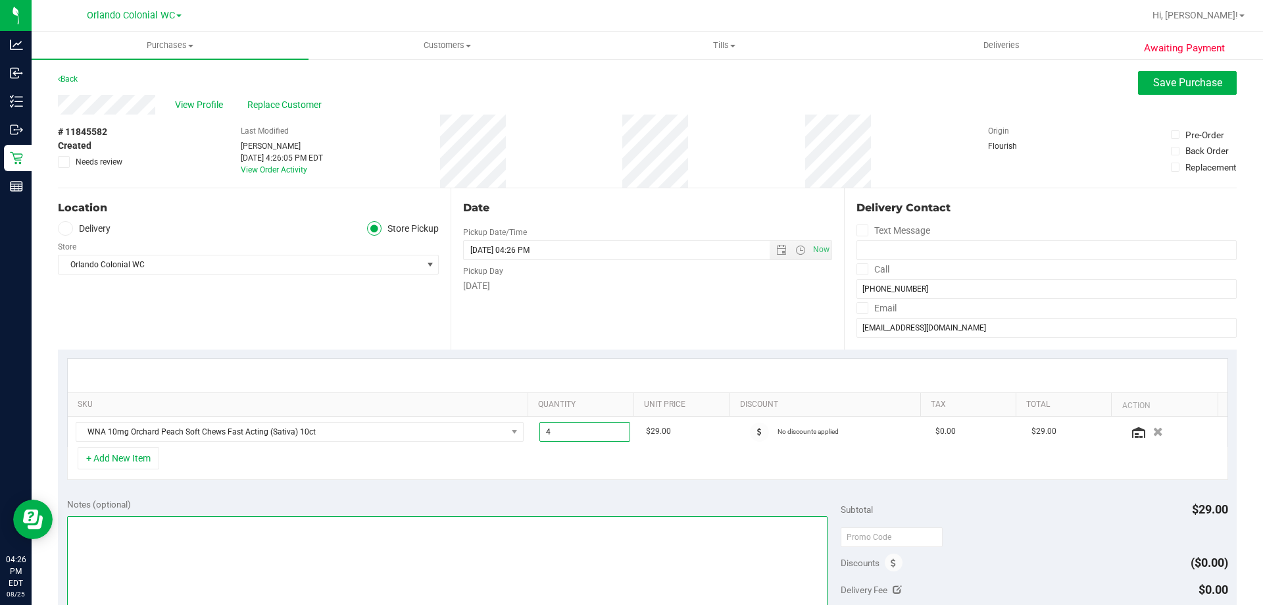
type input "4.00"
click at [693, 532] on textarea at bounding box center [447, 579] width 761 height 126
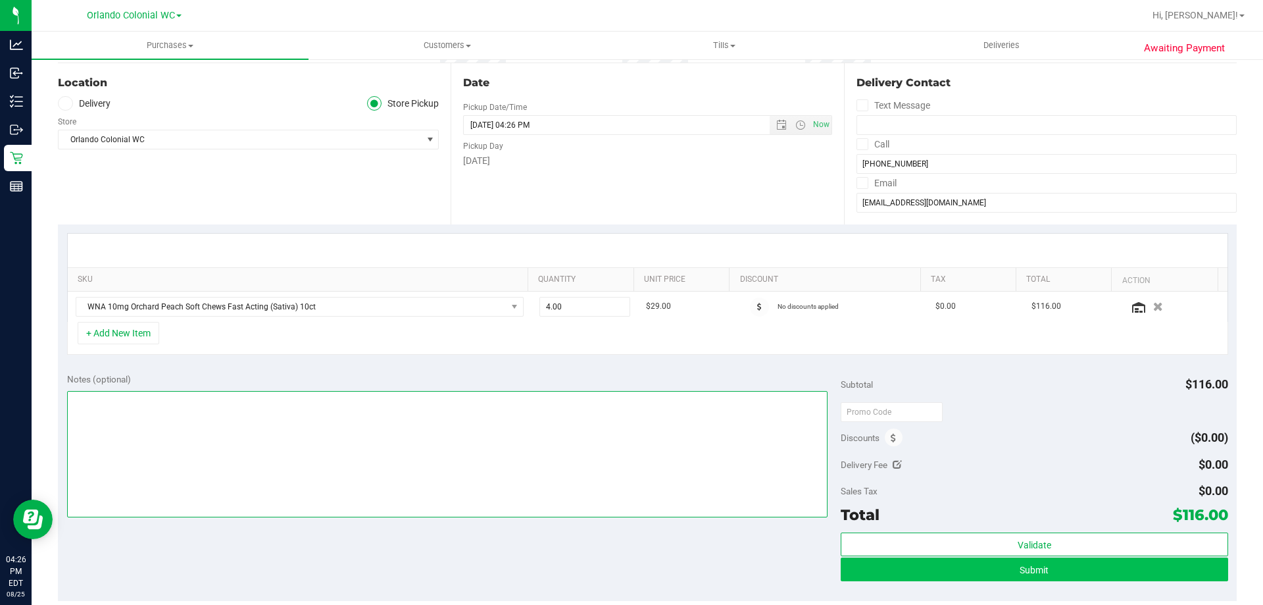
scroll to position [263, 0]
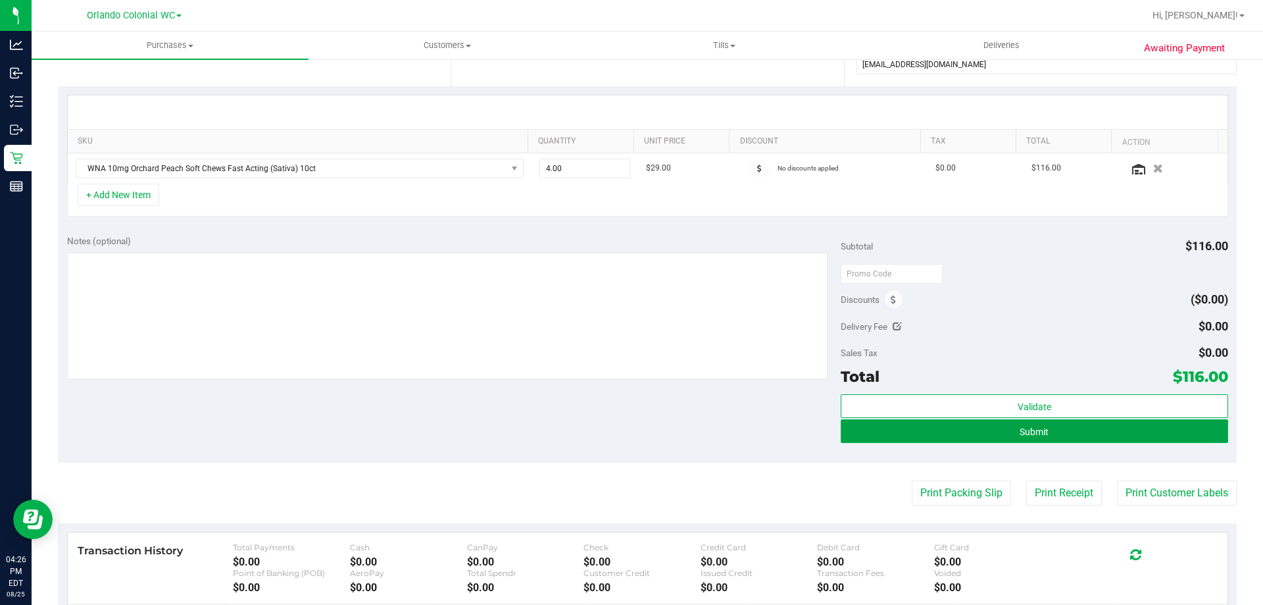
click at [1034, 431] on span "Submit" at bounding box center [1034, 431] width 29 height 11
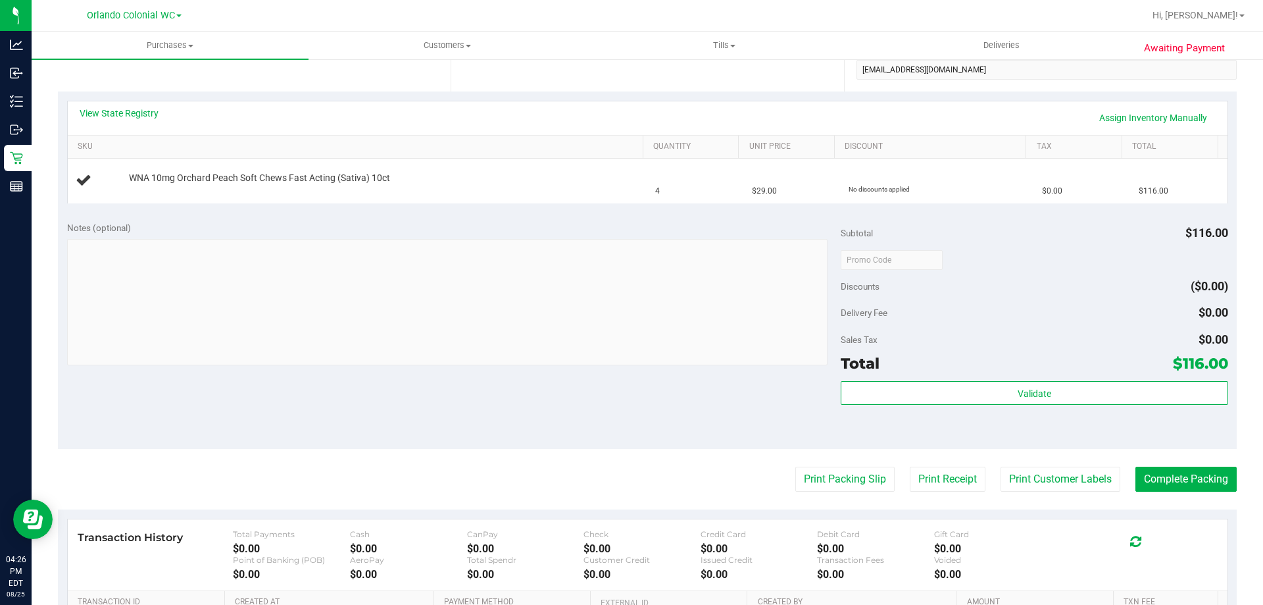
drag, startPoint x: 264, startPoint y: 395, endPoint x: 295, endPoint y: 412, distance: 35.1
click at [264, 395] on div "Notes (optional) Subtotal $116.00 Discounts ($0.00) Delivery Fee $0.00 Sales Ta…" at bounding box center [647, 330] width 1179 height 237
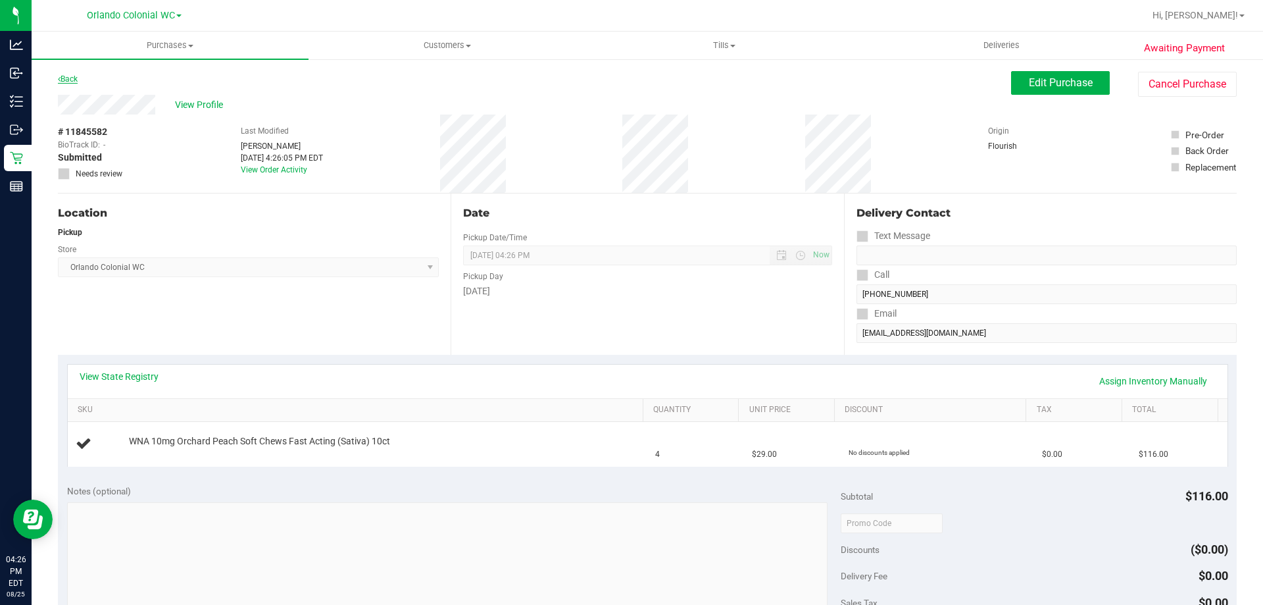
click at [62, 80] on link "Back" at bounding box center [68, 78] width 20 height 9
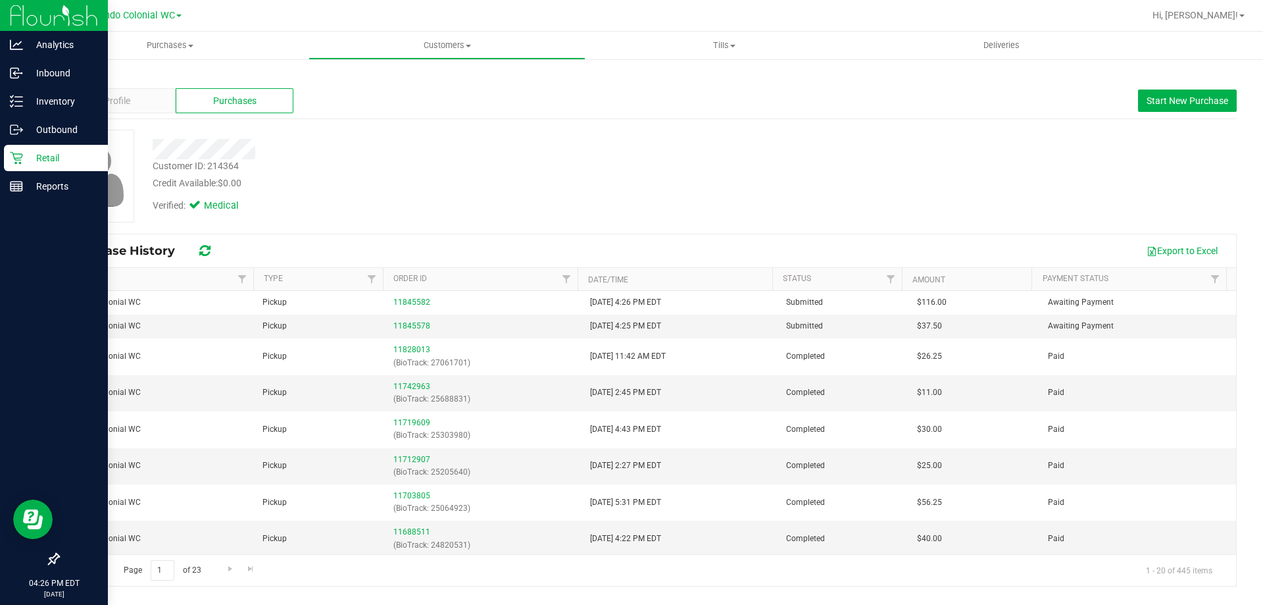
click at [18, 165] on div "Retail" at bounding box center [56, 158] width 104 height 26
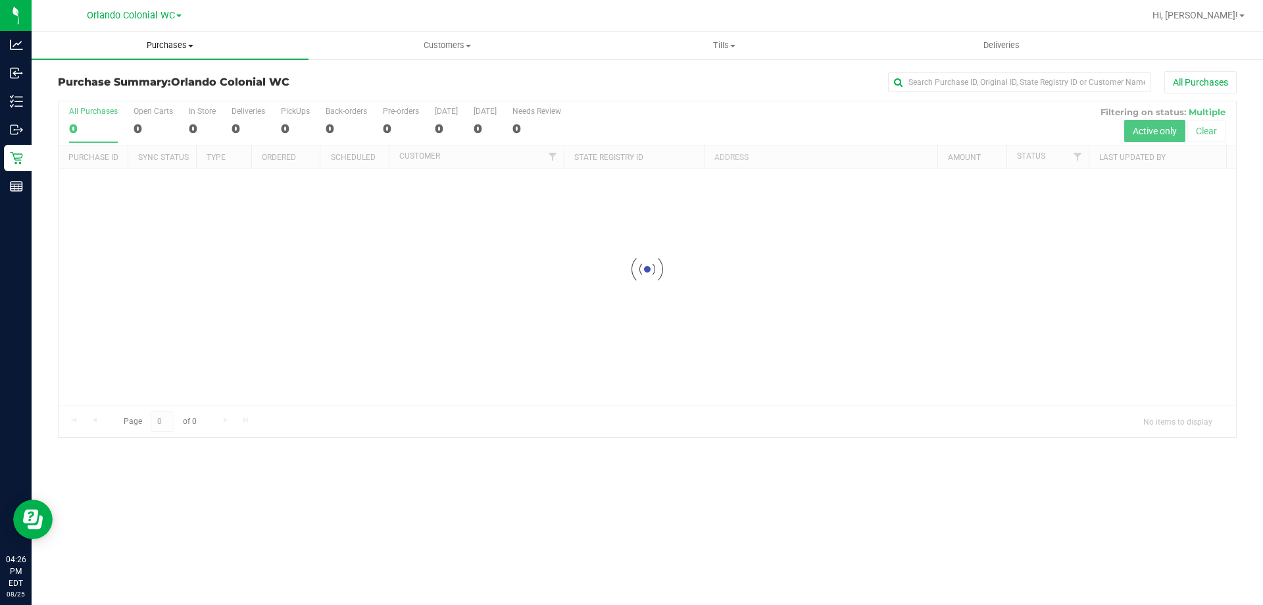
click at [157, 51] on uib-tab-heading "Purchases Summary of purchases Fulfillment All purchases" at bounding box center [170, 46] width 277 height 28
click at [130, 95] on li "Fulfillment" at bounding box center [170, 95] width 277 height 16
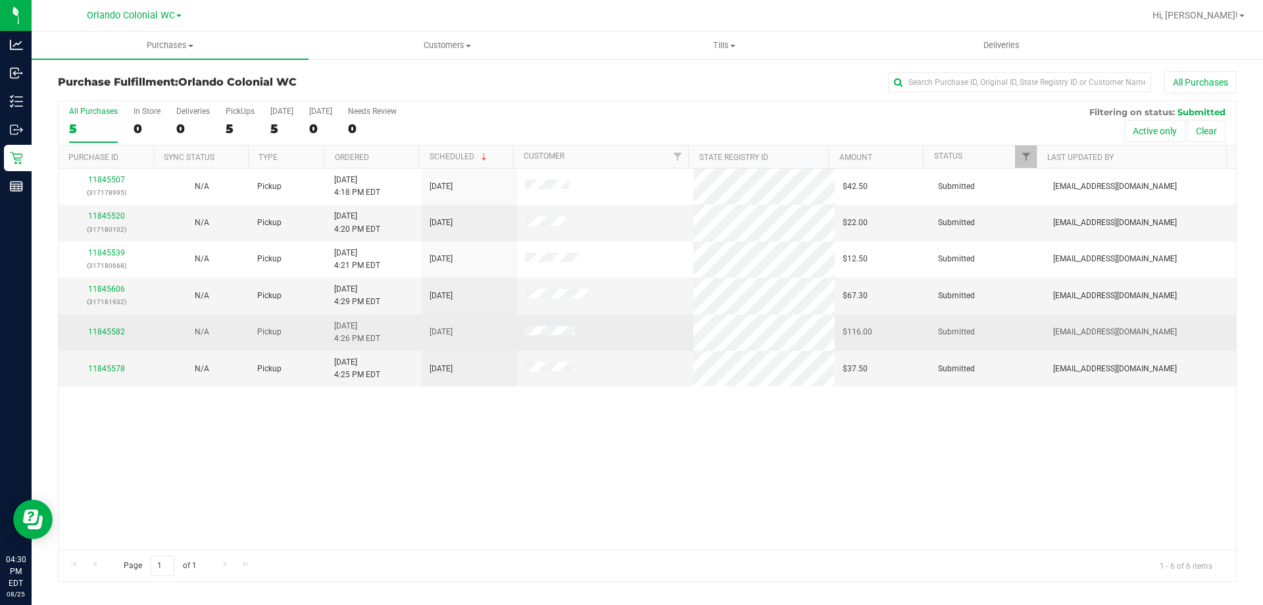
click at [112, 326] on div "11845582" at bounding box center [106, 332] width 80 height 12
click at [112, 332] on link "11845582" at bounding box center [106, 331] width 37 height 9
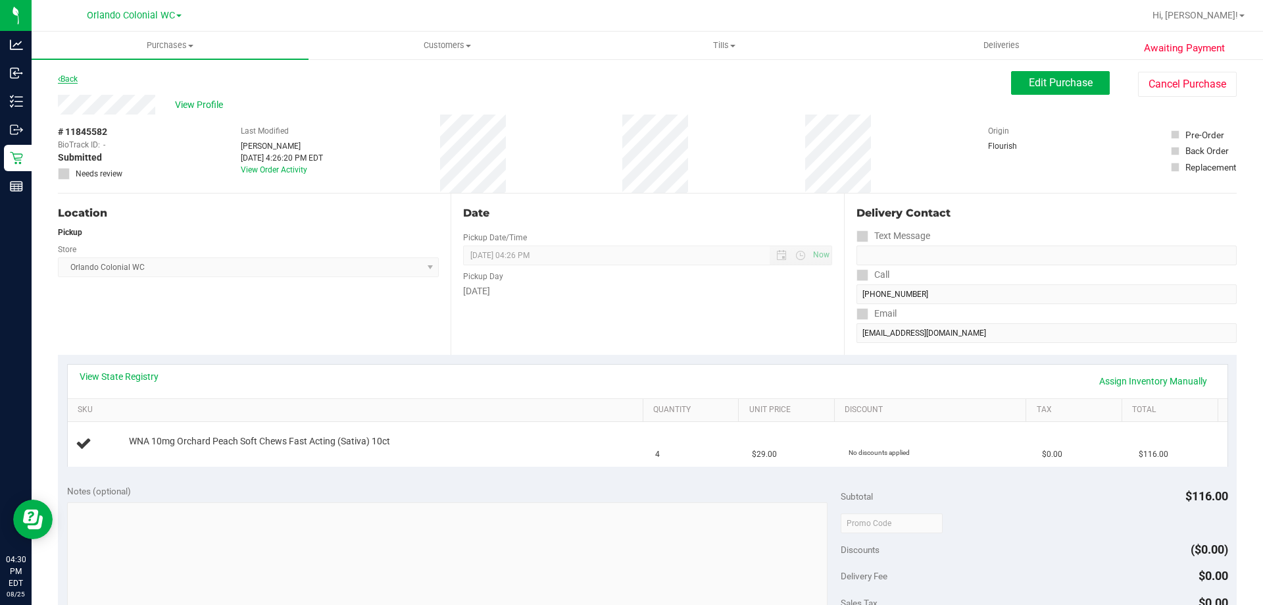
click at [74, 78] on link "Back" at bounding box center [68, 78] width 20 height 9
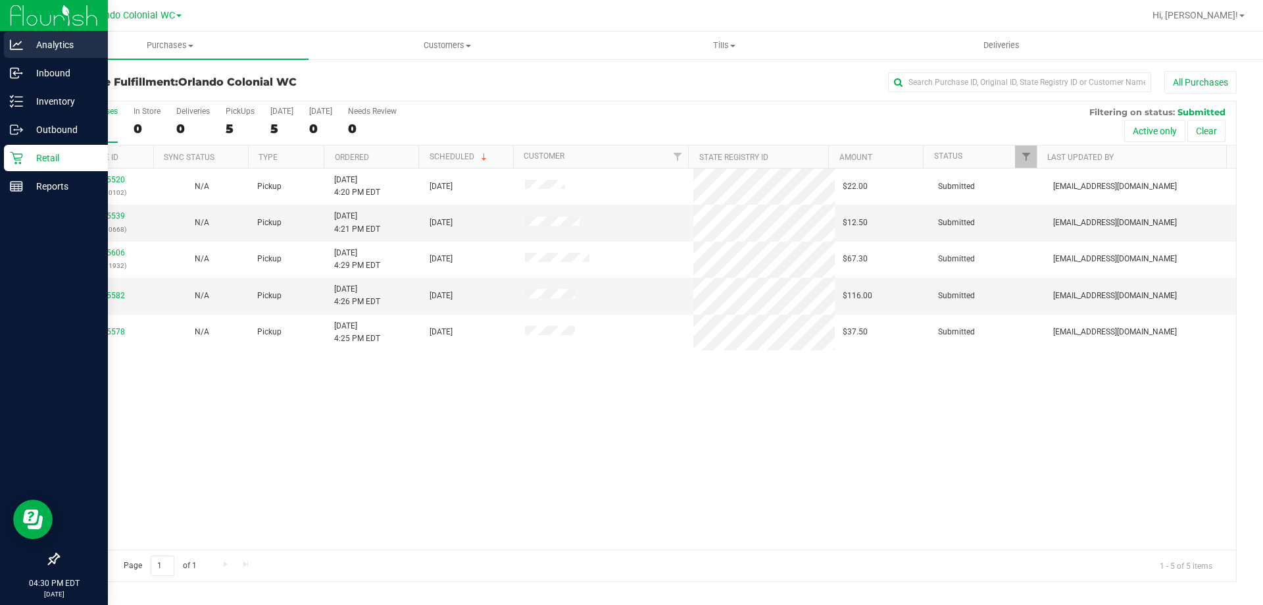
click at [61, 38] on p "Analytics" at bounding box center [62, 45] width 79 height 16
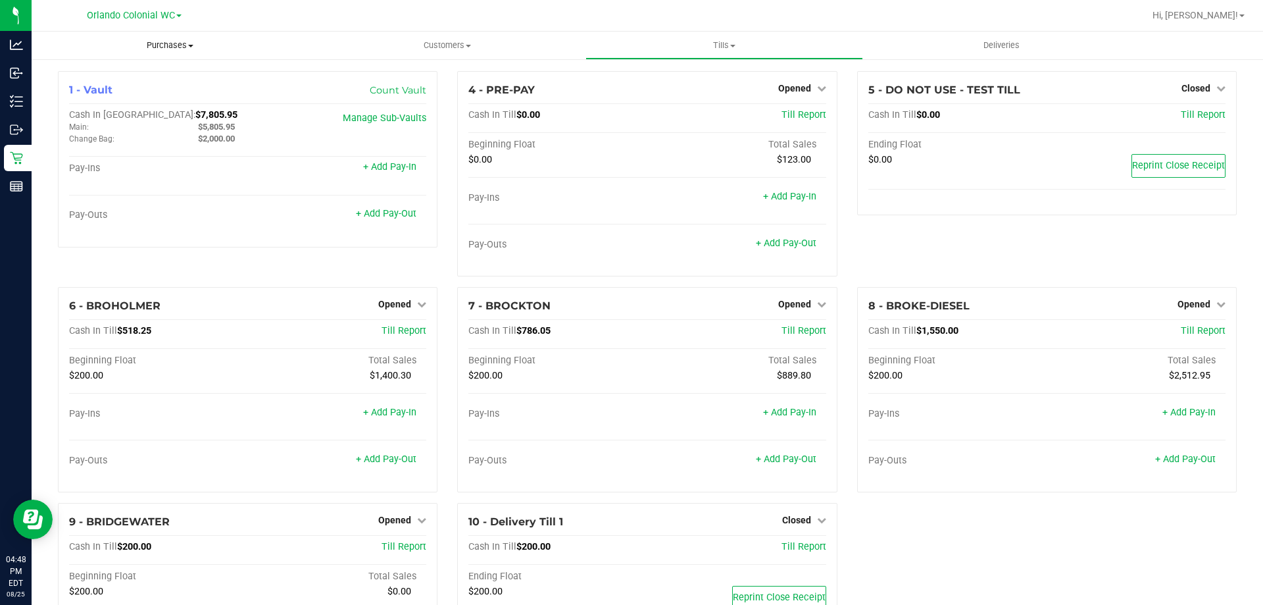
click at [181, 47] on span "Purchases" at bounding box center [170, 45] width 277 height 12
click at [134, 97] on li "Fulfillment" at bounding box center [170, 95] width 277 height 16
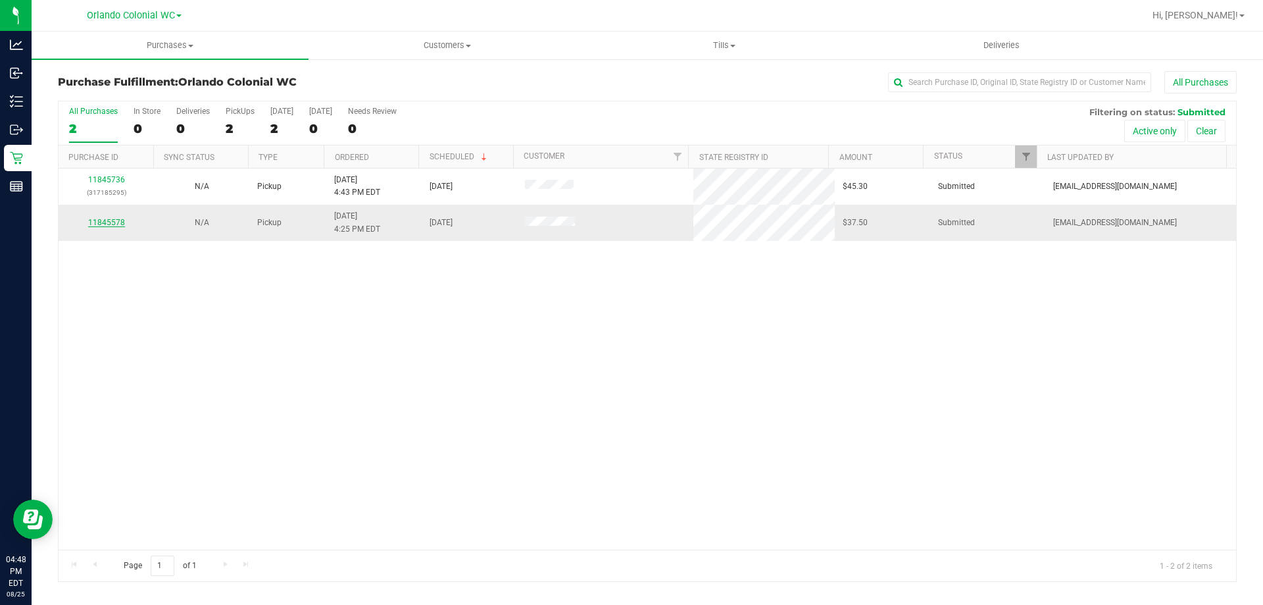
click at [123, 224] on link "11845578" at bounding box center [106, 222] width 37 height 9
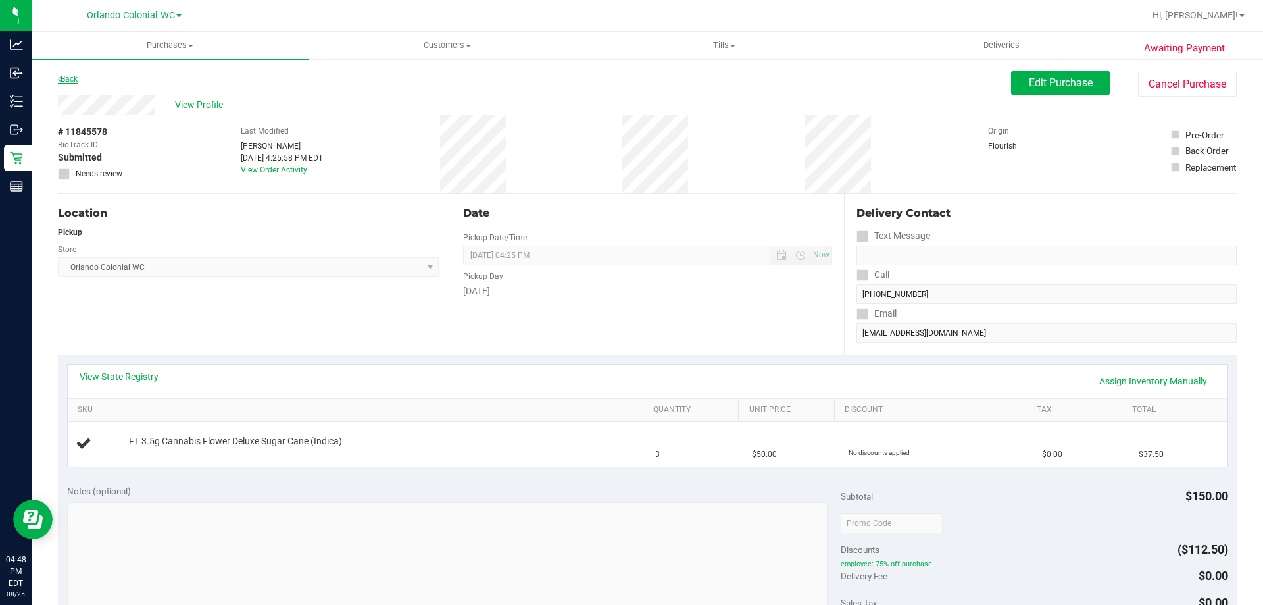
click at [68, 82] on link "Back" at bounding box center [68, 78] width 20 height 9
